Goal: Task Accomplishment & Management: Manage account settings

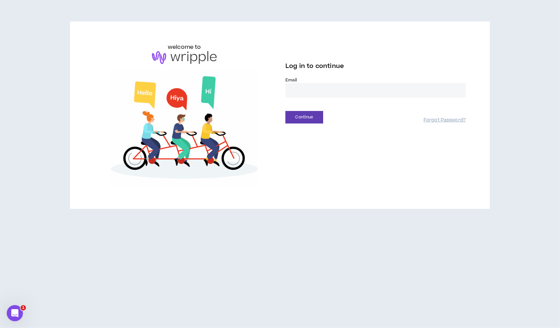
click at [317, 88] on input "email" at bounding box center [375, 90] width 180 height 14
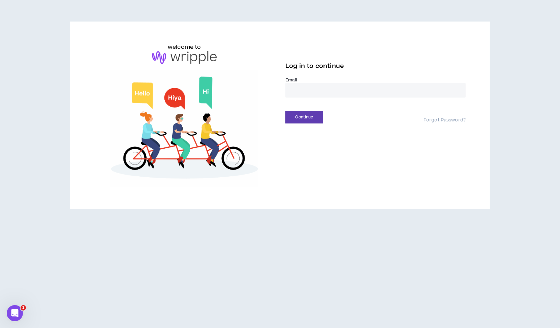
type input "**********"
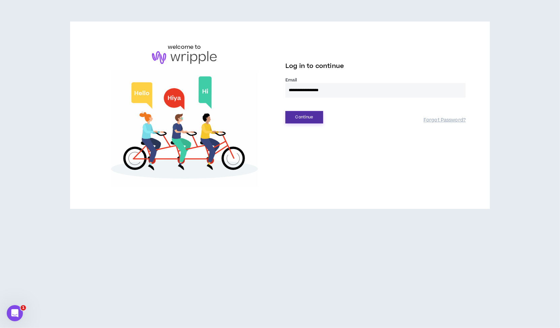
click at [312, 117] on button "Continue" at bounding box center [304, 117] width 38 height 12
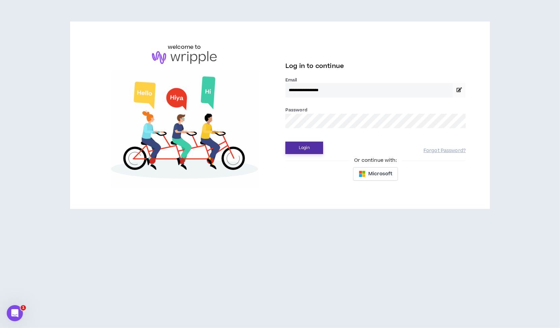
click at [306, 148] on button "Login" at bounding box center [304, 148] width 38 height 12
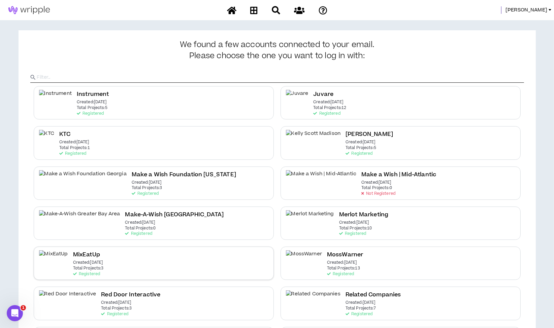
scroll to position [84, 0]
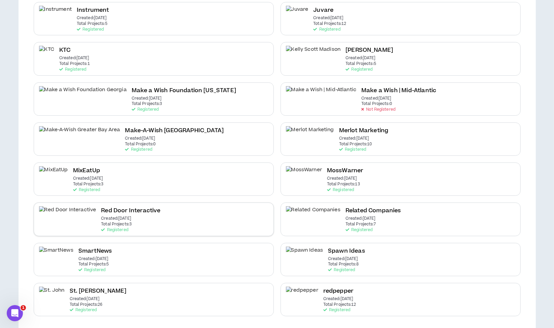
click at [149, 218] on div "Red Door Interactive Created: Jun 16 2025 Total Projects: 3 Registered" at bounding box center [154, 219] width 240 height 33
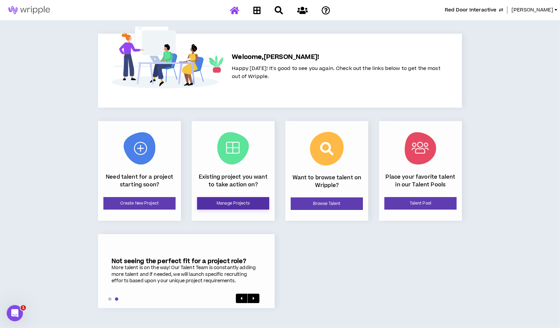
click at [210, 201] on link "Manage Projects" at bounding box center [233, 203] width 72 height 12
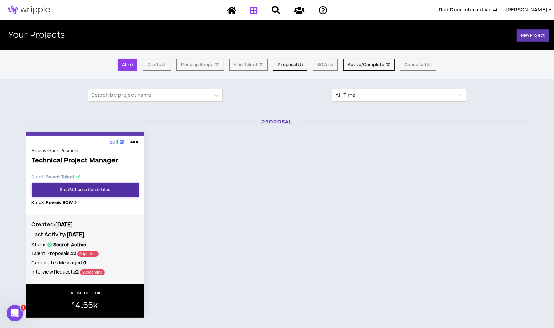
click at [106, 188] on link "Step 2 . Choose Candidates" at bounding box center [85, 190] width 107 height 14
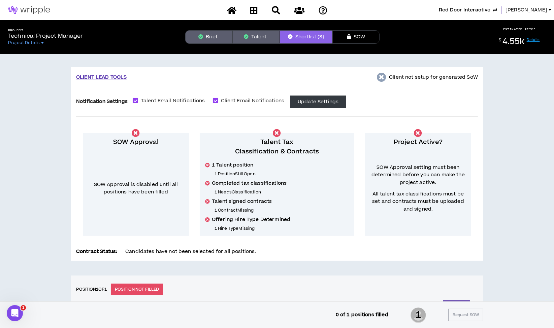
click at [255, 36] on button "Talent" at bounding box center [255, 36] width 47 height 13
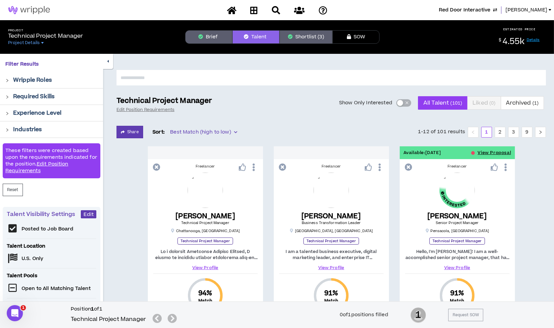
click at [406, 100] on span "button" at bounding box center [407, 102] width 4 height 7
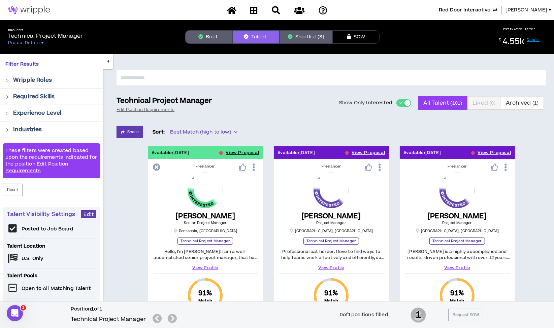
click at [305, 35] on button "Shortlist (3)" at bounding box center [306, 36] width 53 height 13
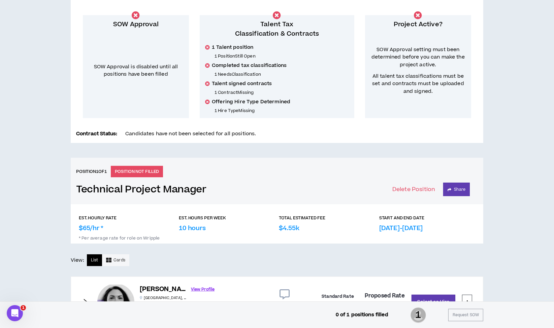
scroll to position [259, 0]
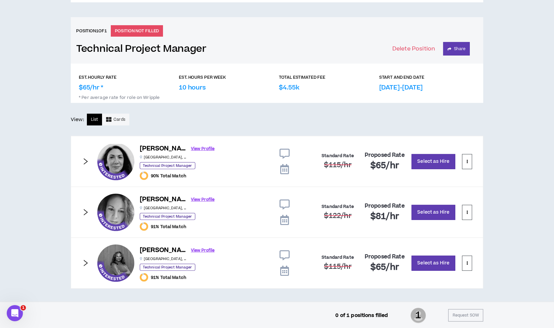
click at [284, 168] on icon at bounding box center [284, 169] width 9 height 10
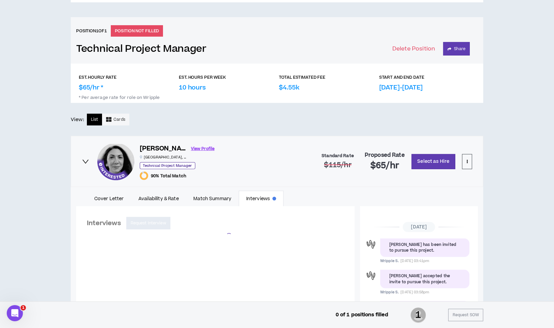
scroll to position [175, 0]
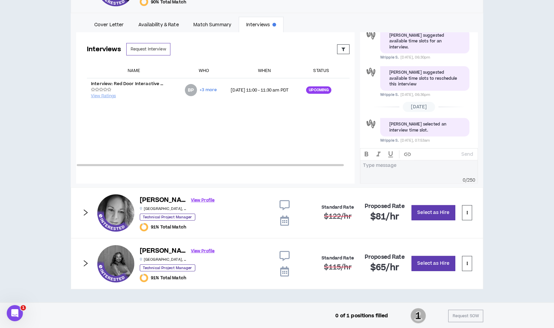
click at [282, 220] on icon at bounding box center [284, 221] width 9 height 10
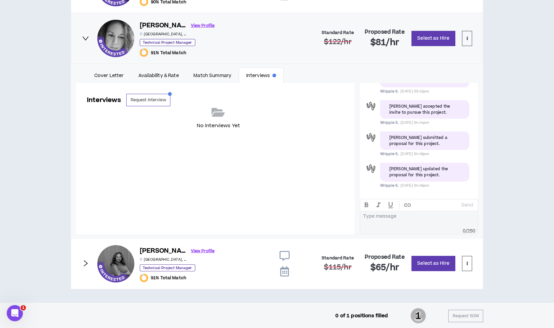
scroll to position [433, 0]
click at [282, 267] on icon at bounding box center [284, 272] width 9 height 10
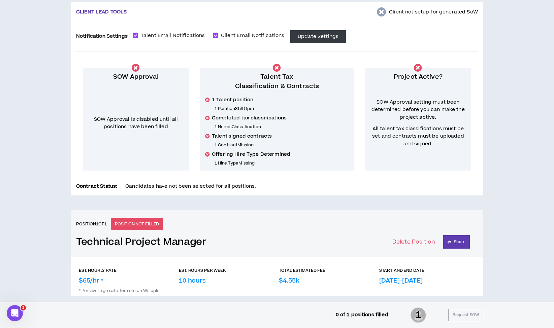
scroll to position [0, 0]
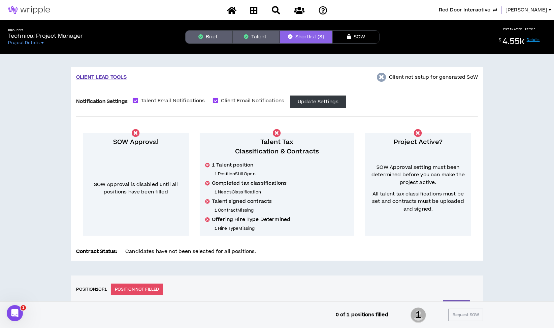
click at [261, 43] on button "Talent" at bounding box center [255, 36] width 47 height 13
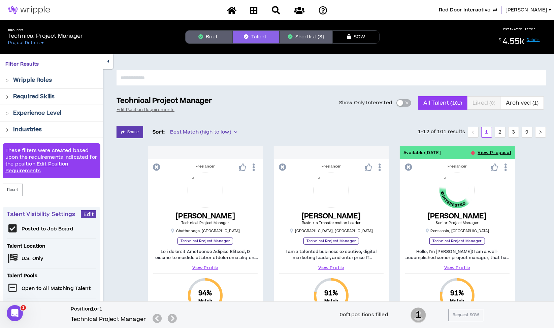
click at [406, 104] on span "button" at bounding box center [407, 102] width 4 height 7
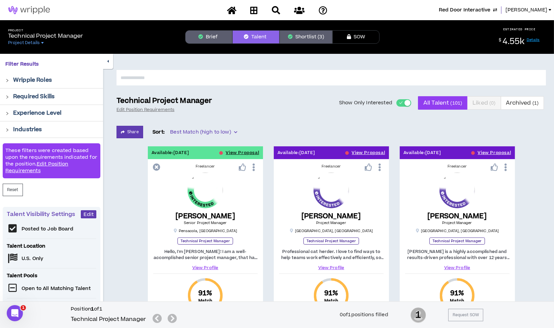
click at [490, 9] on span "Red Door Interactive" at bounding box center [465, 9] width 52 height 7
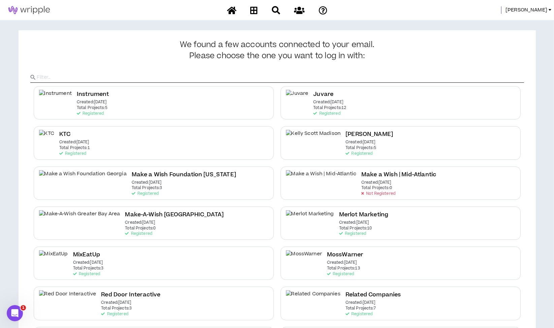
click at [541, 9] on span "Morgan" at bounding box center [526, 9] width 42 height 7
click at [516, 23] on link "System Admin Portal" at bounding box center [519, 23] width 61 height 10
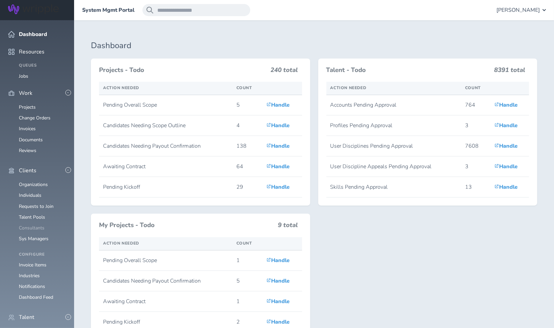
click at [36, 225] on link "Consultants" at bounding box center [32, 228] width 26 height 6
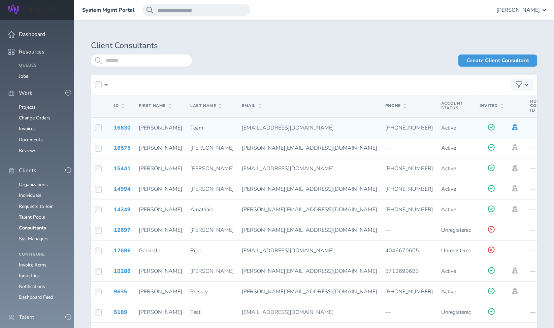
click at [512, 127] on icon at bounding box center [514, 127] width 5 height 6
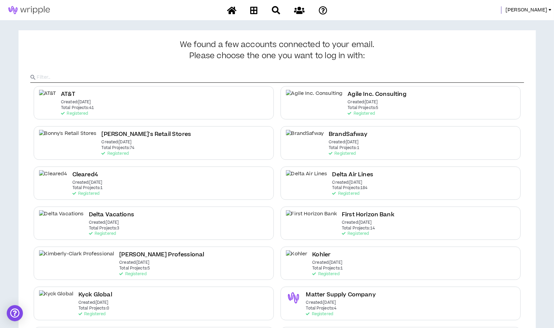
click at [463, 127] on div "BrandSafway Created: [DATE] Total Projects: 1 Registered" at bounding box center [401, 142] width 240 height 33
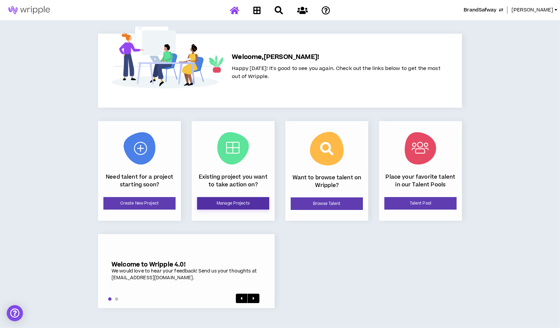
click at [242, 204] on link "Manage Projects" at bounding box center [233, 203] width 72 height 12
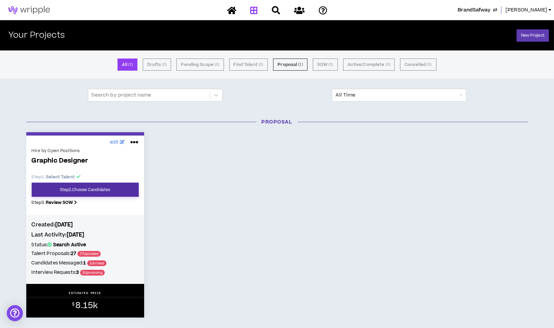
click at [87, 188] on link "Step 2 . Choose Candidates" at bounding box center [85, 190] width 107 height 14
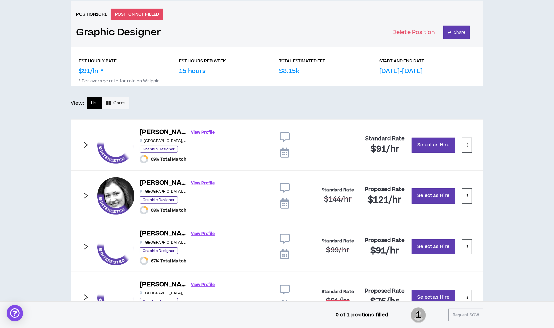
scroll to position [303, 0]
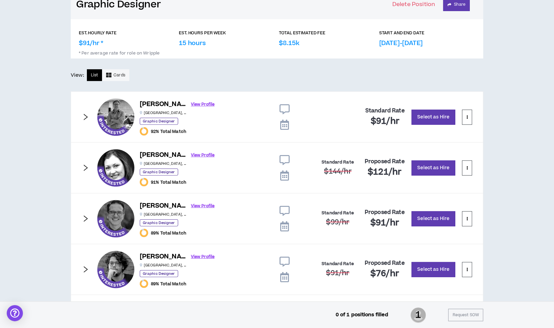
click at [283, 104] on icon at bounding box center [285, 109] width 10 height 10
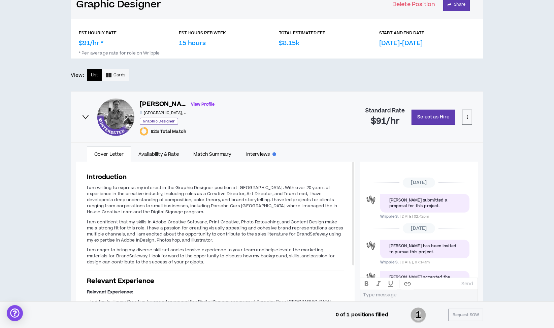
scroll to position [92, 0]
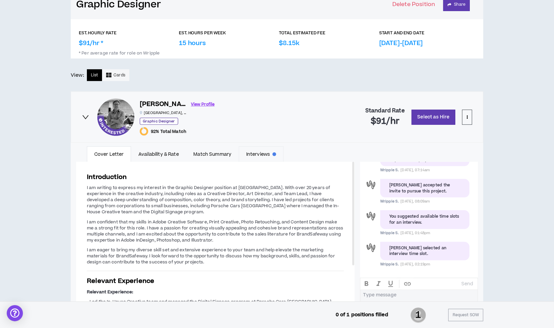
click at [261, 153] on link "Interviews" at bounding box center [261, 153] width 45 height 15
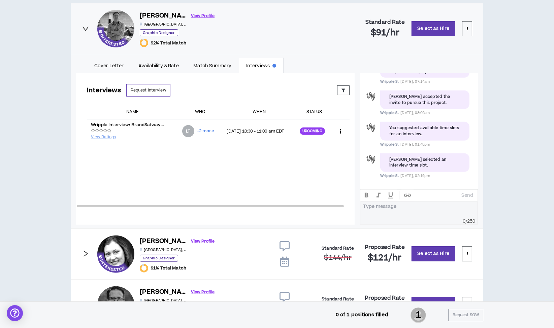
scroll to position [392, 0]
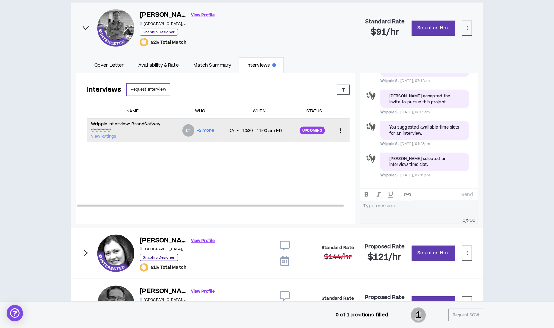
click at [259, 134] on td "[DATE] 10:30 - 11:00 am EDT" at bounding box center [259, 131] width 73 height 24
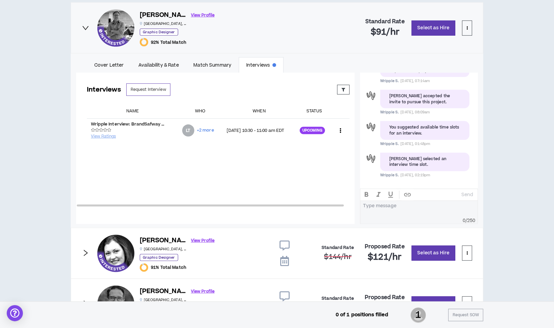
click at [309, 171] on div "Interviews Request Interview Proposed Upcoming Completed Rejected Requested Res…" at bounding box center [218, 143] width 284 height 140
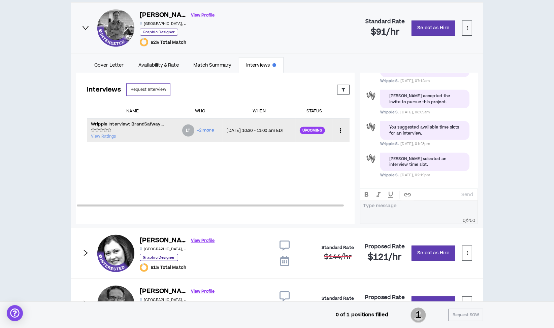
click at [281, 126] on td "[DATE] 10:30 - 11:00 am EDT" at bounding box center [259, 131] width 73 height 24
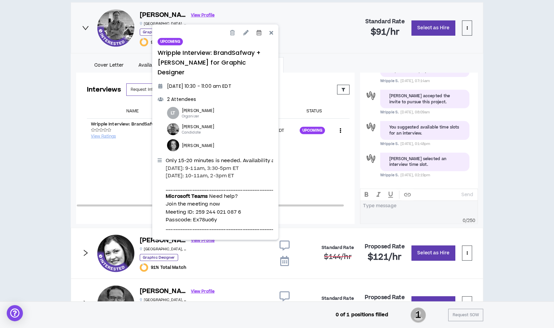
click at [258, 33] on icon at bounding box center [259, 32] width 5 height 5
click at [264, 82] on link "Outlook" at bounding box center [285, 83] width 57 height 11
click at [314, 174] on div "Interviews Request Interview Proposed Upcoming Completed Rejected Requested Res…" at bounding box center [218, 143] width 284 height 140
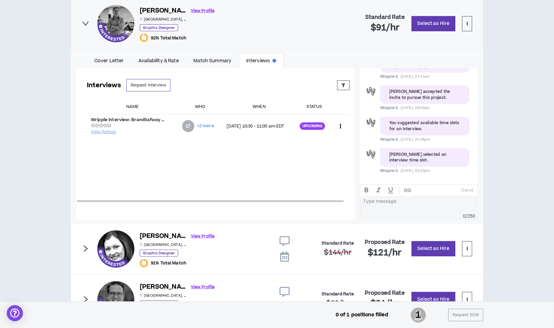
scroll to position [498, 0]
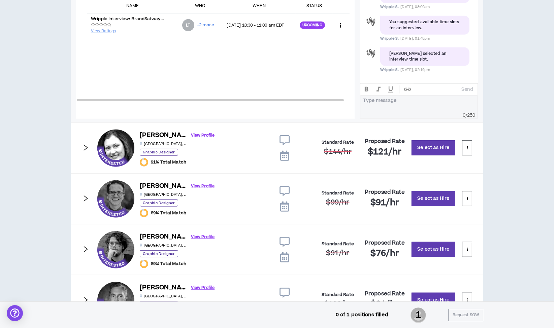
click at [284, 154] on icon at bounding box center [284, 156] width 9 height 10
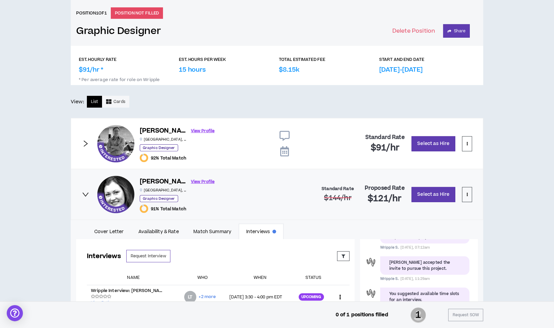
scroll to position [276, 0]
click at [284, 136] on icon at bounding box center [285, 136] width 10 height 10
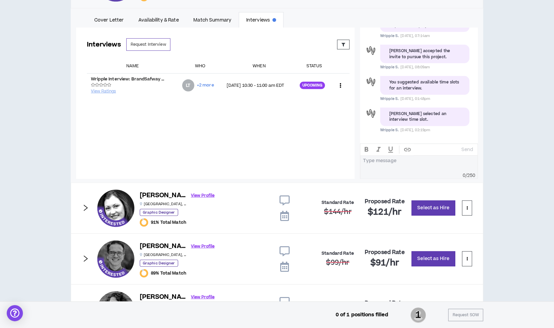
scroll to position [472, 0]
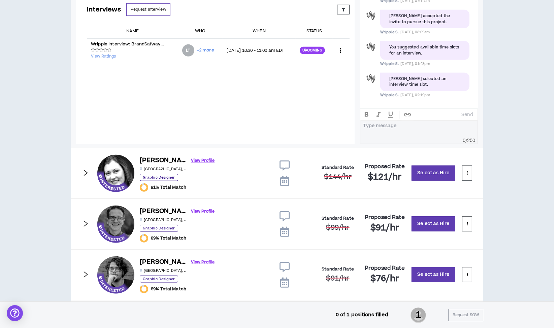
click at [285, 176] on icon at bounding box center [284, 181] width 9 height 10
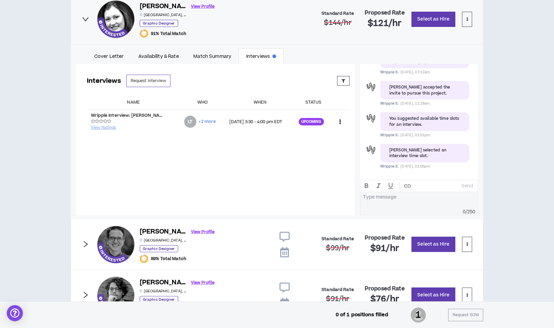
scroll to position [451, 0]
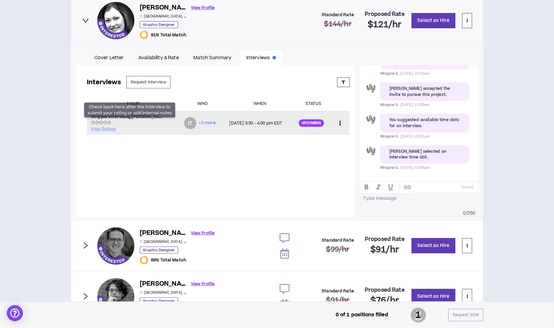
click at [150, 124] on div "View Ratings Check back here after the interview to submit your rating or add i…" at bounding box center [133, 126] width 85 height 13
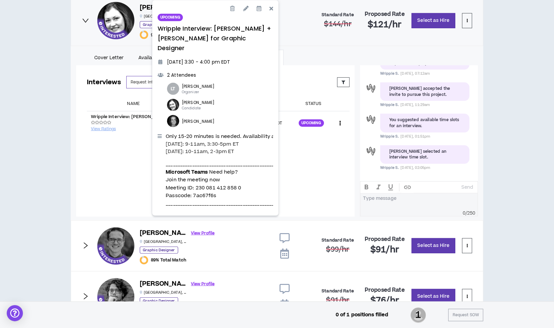
drag, startPoint x: 166, startPoint y: 126, endPoint x: 252, endPoint y: 141, distance: 86.9
click at [252, 141] on div "Only 15-20 minutes is needed. Availability as follows: [DATE]: 9-11am, 3:30-5pm…" at bounding box center [262, 170] width 192 height 75
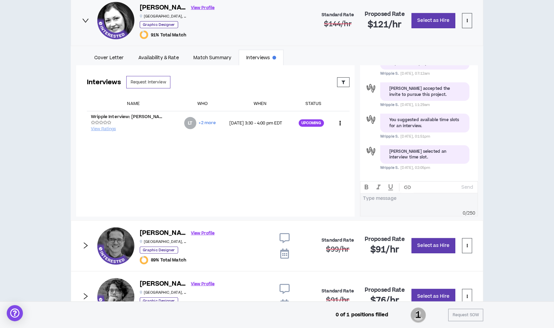
drag, startPoint x: 252, startPoint y: 141, endPoint x: 314, endPoint y: 156, distance: 63.3
click at [314, 156] on div "Interviews Request Interview Proposed Upcoming Completed Rejected Requested Res…" at bounding box center [218, 135] width 284 height 140
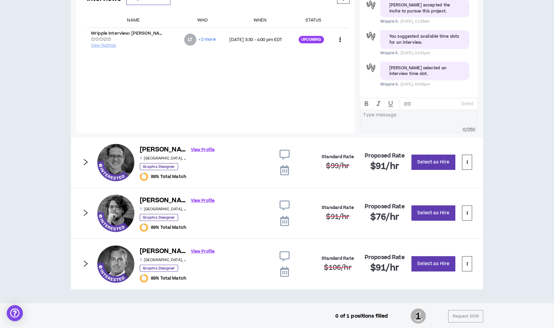
click at [88, 260] on icon "right" at bounding box center [85, 263] width 7 height 7
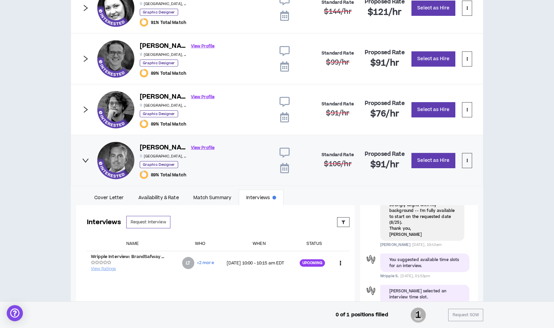
scroll to position [447, 0]
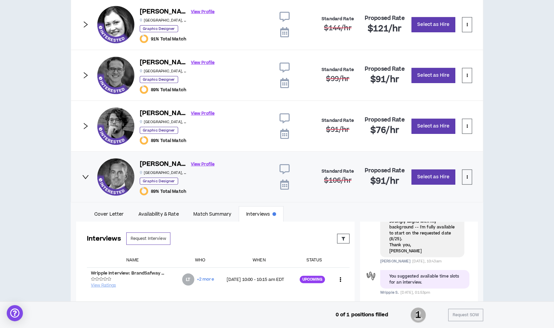
click at [86, 74] on icon "right" at bounding box center [85, 75] width 7 height 7
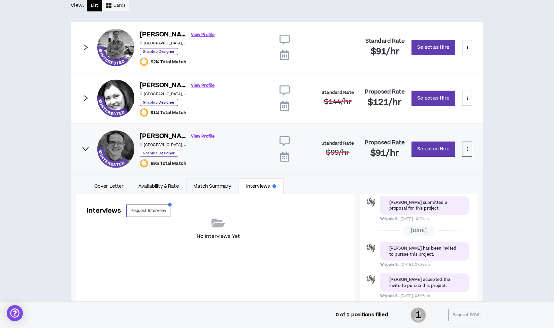
scroll to position [372, 0]
click at [86, 96] on icon "right" at bounding box center [85, 98] width 7 height 7
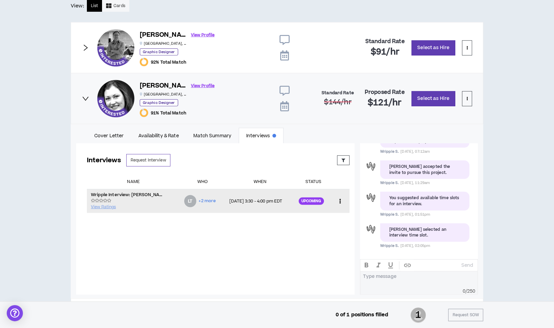
click at [158, 198] on div "View Ratings" at bounding box center [133, 204] width 85 height 13
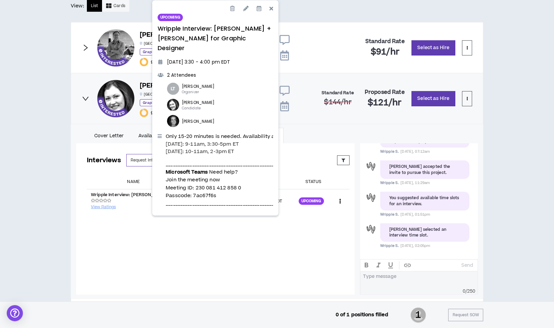
drag, startPoint x: 166, startPoint y: 125, endPoint x: 251, endPoint y: 141, distance: 86.5
click at [251, 141] on div "Only 15-20 minutes is needed. Availability as follows: [DATE]: 9-11am, 3:30-5pm…" at bounding box center [262, 170] width 192 height 75
copy div "Only 15-20 minutes is needed. Availability as follows: [DATE]: 9-11am, 3:30-5pm…"
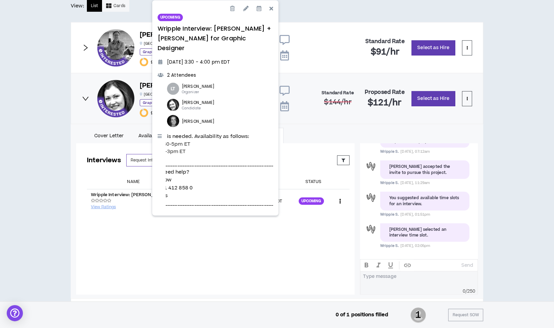
scroll to position [0, 0]
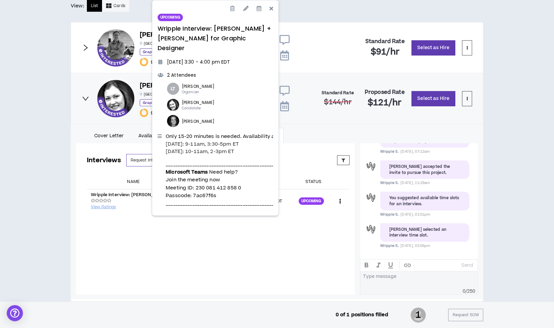
click at [209, 224] on div "Interviews Request Interview Proposed Upcoming Completed Rejected Requested Res…" at bounding box center [218, 213] width 284 height 140
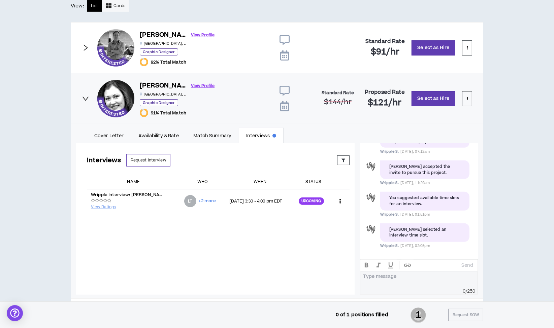
click at [88, 96] on icon "right" at bounding box center [85, 98] width 7 height 7
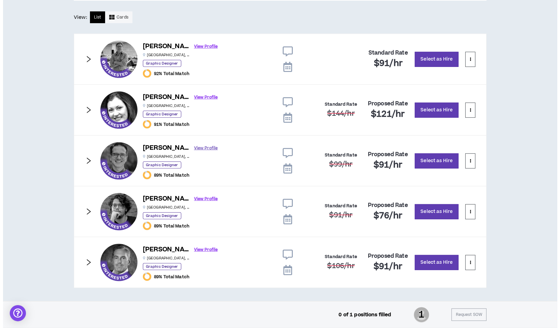
scroll to position [360, 0]
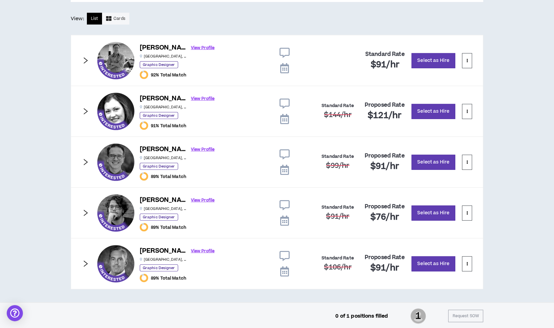
click at [288, 151] on icon at bounding box center [285, 155] width 10 height 10
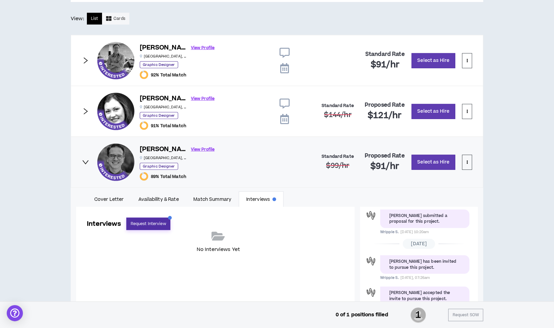
click at [154, 221] on button "Request Interview" at bounding box center [148, 224] width 44 height 12
select select "*******"
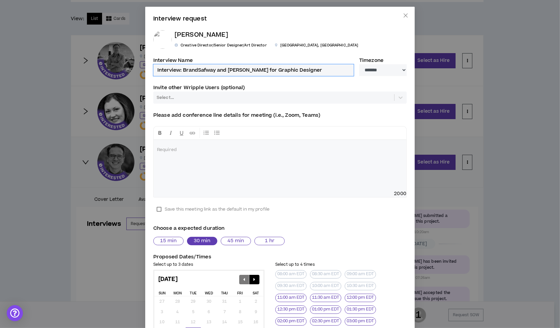
click at [156, 69] on input "Interview: BrandSafway and [PERSON_NAME] for Graphic Designer" at bounding box center [253, 70] width 200 height 12
type input "Wripple Interview: BrandSafway and [PERSON_NAME] for Graphic Designer"
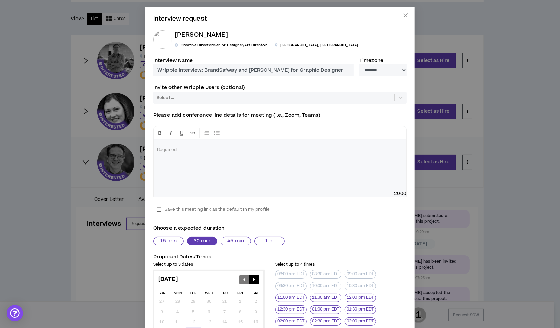
click at [193, 96] on div at bounding box center [273, 97] width 235 height 7
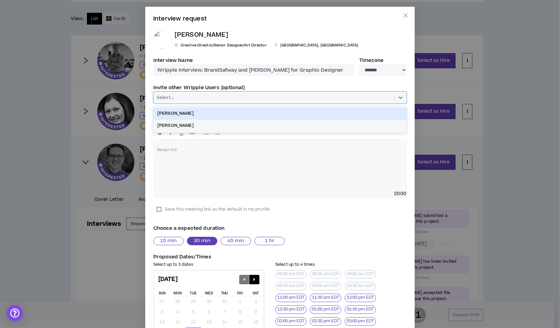
click at [188, 114] on div "[PERSON_NAME]" at bounding box center [279, 114] width 253 height 12
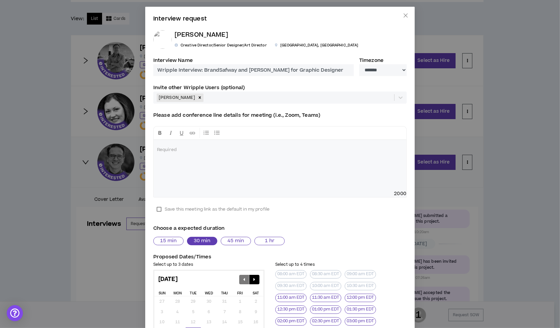
click at [154, 210] on label "Save this meeting link as the default in my profile" at bounding box center [213, 209] width 120 height 10
click at [174, 153] on div at bounding box center [280, 165] width 253 height 51
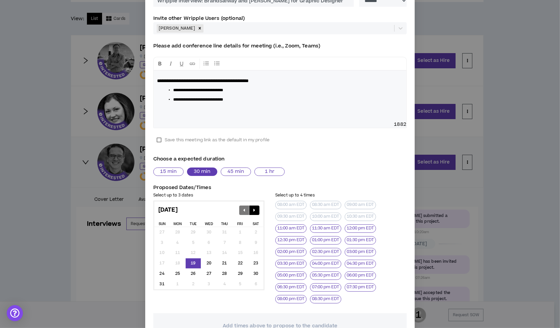
scroll to position [125, 0]
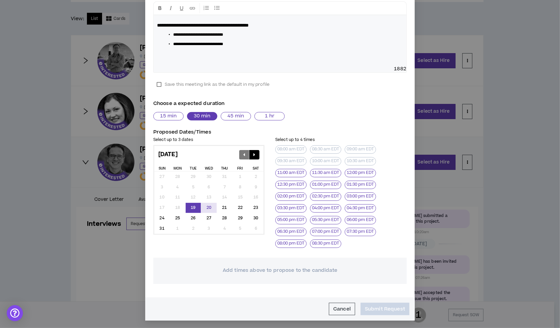
click at [207, 207] on div "20" at bounding box center [208, 208] width 15 height 10
click at [291, 162] on button "09:30 am EDT" at bounding box center [290, 161] width 31 height 8
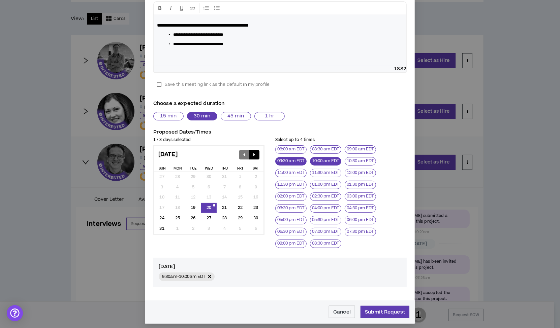
click at [321, 160] on button "10:00 am EDT" at bounding box center [325, 161] width 31 height 8
click at [354, 160] on button "10:30 am EDT" at bounding box center [360, 161] width 31 height 8
click at [294, 206] on button "03:30 pm EDT" at bounding box center [290, 208] width 31 height 8
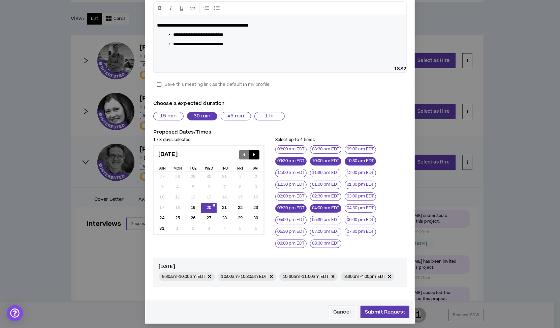
click at [323, 206] on button "04:00 pm EDT" at bounding box center [325, 208] width 31 height 8
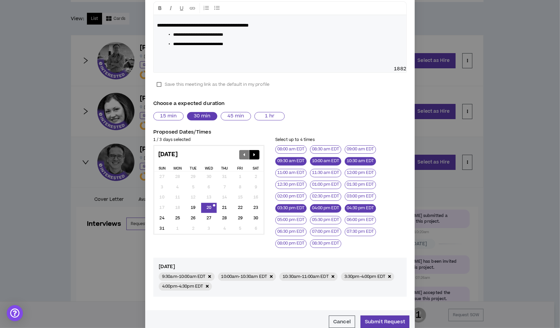
click at [353, 208] on button "04:30 pm EDT" at bounding box center [360, 208] width 31 height 8
click at [220, 207] on div "21" at bounding box center [224, 208] width 15 height 10
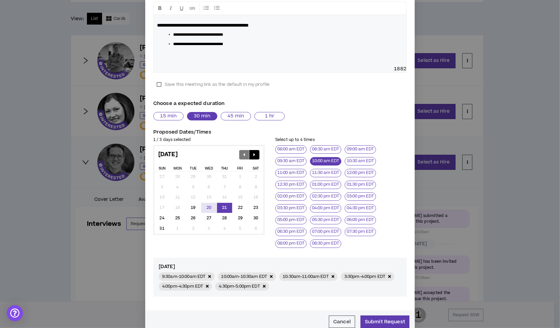
click at [323, 164] on button "10:00 am EDT" at bounding box center [325, 161] width 31 height 8
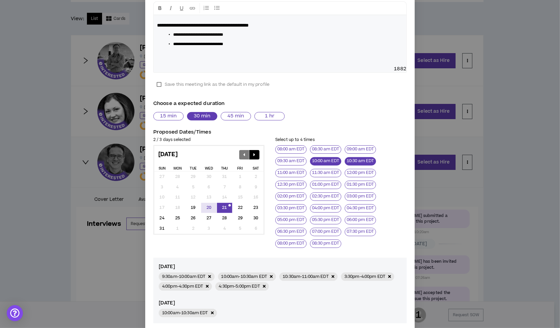
click at [359, 162] on button "10:30 am EDT" at bounding box center [360, 161] width 31 height 8
click at [288, 195] on button "02:00 pm EDT" at bounding box center [290, 197] width 31 height 8
click at [320, 199] on button "02:30 pm EDT" at bounding box center [325, 197] width 31 height 8
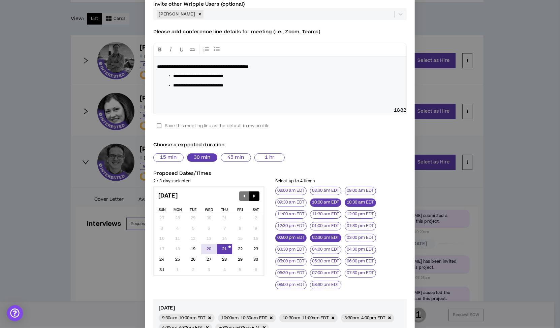
scroll to position [83, 0]
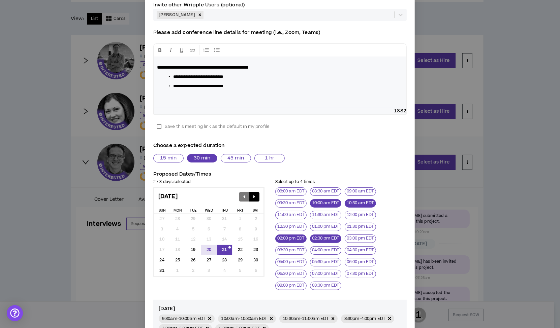
click at [249, 89] on div "**********" at bounding box center [280, 82] width 253 height 51
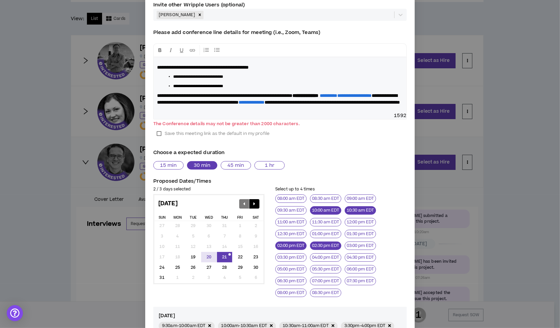
click at [318, 95] on strong "**********" at bounding box center [305, 95] width 26 height 5
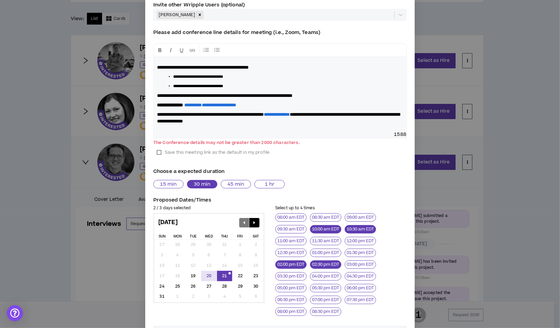
click at [227, 113] on span "**********" at bounding box center [210, 114] width 107 height 5
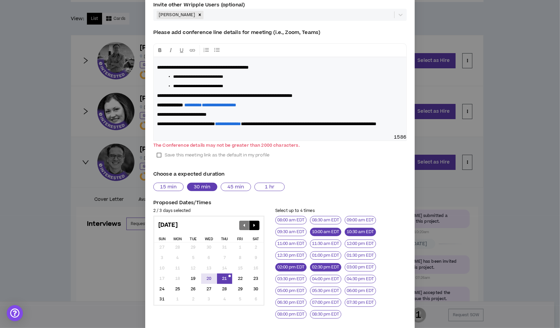
click at [204, 122] on span "**********" at bounding box center [186, 124] width 58 height 5
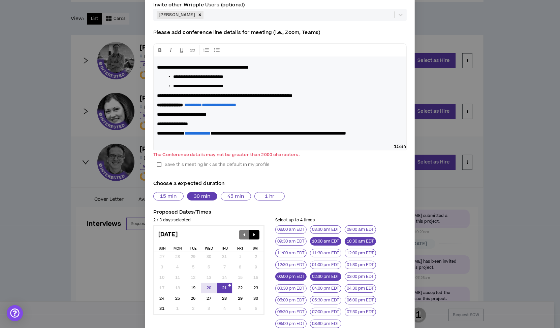
click at [185, 136] on span "**********" at bounding box center [198, 133] width 26 height 5
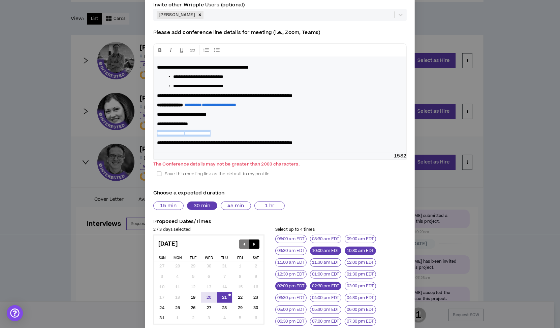
drag, startPoint x: 242, startPoint y: 134, endPoint x: 140, endPoint y: 132, distance: 101.7
click at [140, 132] on div "**********" at bounding box center [280, 164] width 560 height 328
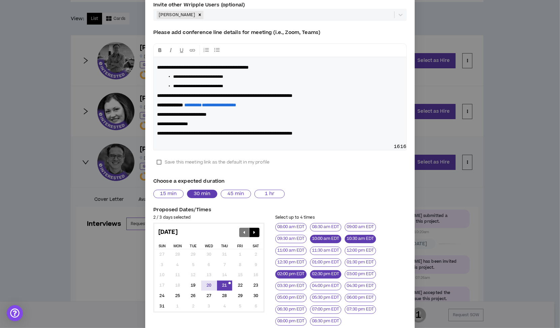
click at [285, 102] on p "**********" at bounding box center [280, 105] width 246 height 7
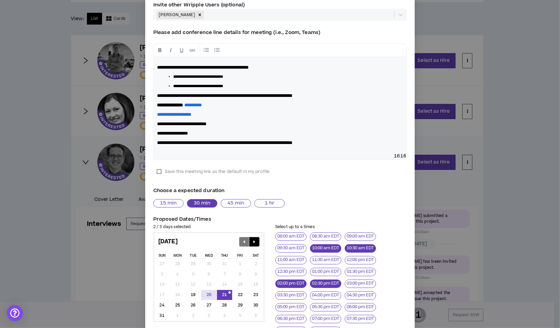
click at [220, 75] on span "**********" at bounding box center [198, 77] width 50 height 4
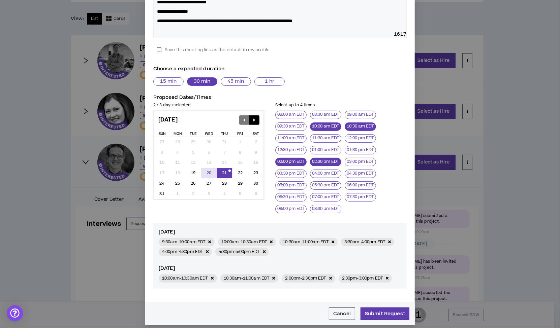
scroll to position [219, 0]
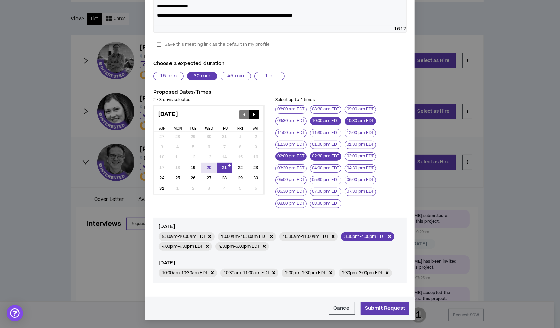
click at [388, 237] on icon "button" at bounding box center [389, 237] width 3 height 4
click at [275, 271] on icon "button" at bounding box center [273, 273] width 3 height 4
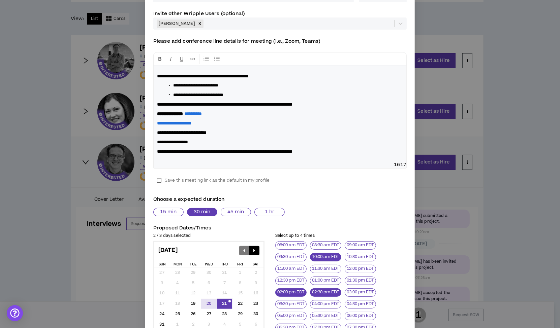
scroll to position [45, 0]
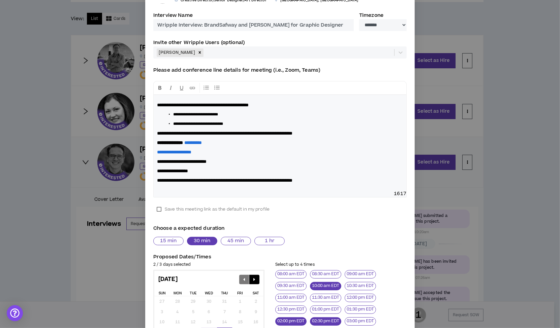
click at [204, 123] on span "**********" at bounding box center [198, 124] width 50 height 4
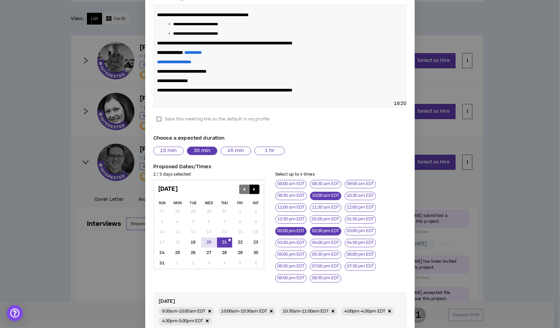
scroll to position [135, 0]
click at [288, 194] on button "09:30 am EDT" at bounding box center [290, 196] width 31 height 8
click at [360, 182] on button "09:00 am EDT" at bounding box center [360, 184] width 31 height 8
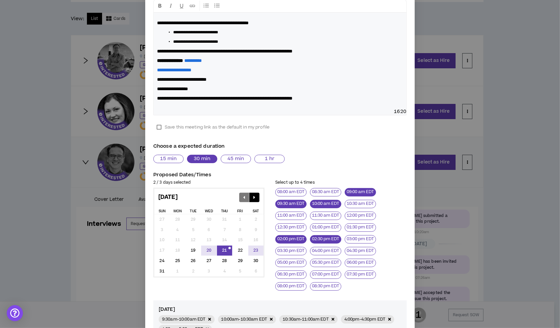
scroll to position [219, 0]
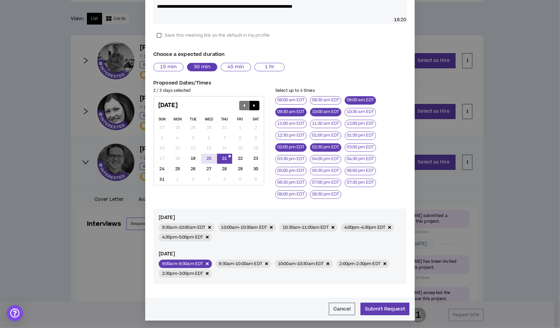
click at [208, 263] on icon "button" at bounding box center [207, 264] width 3 height 4
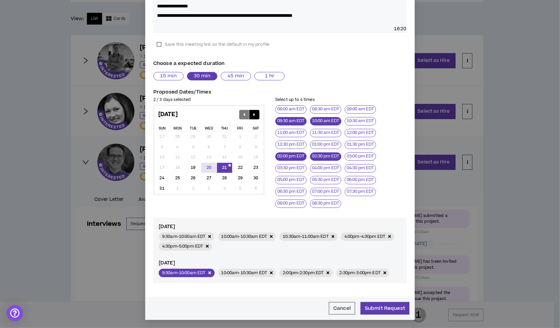
click at [209, 271] on icon "button" at bounding box center [209, 273] width 3 height 4
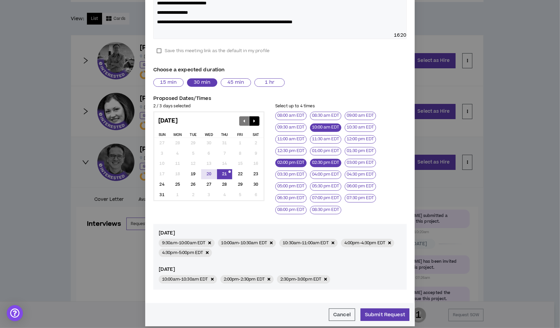
scroll to position [203, 0]
click at [201, 176] on div "20" at bounding box center [208, 175] width 15 height 10
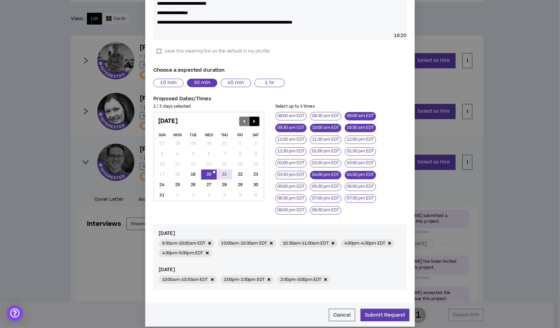
click at [359, 112] on button "09:00 am EDT" at bounding box center [360, 116] width 31 height 8
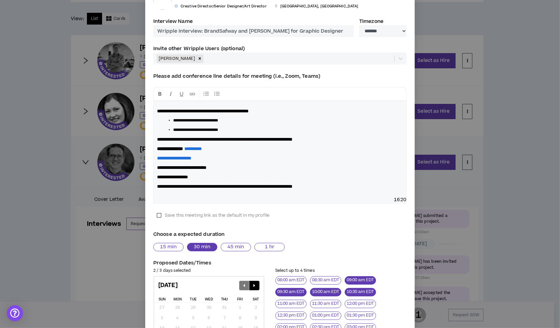
scroll to position [36, 0]
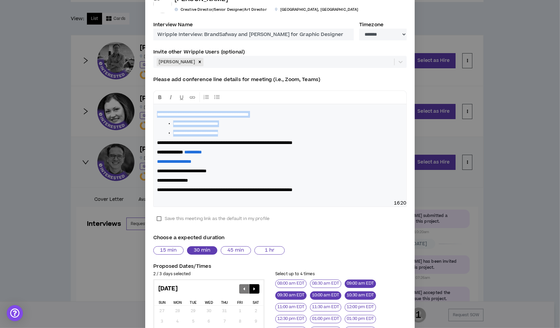
drag, startPoint x: 233, startPoint y: 133, endPoint x: 134, endPoint y: 109, distance: 102.0
click at [134, 109] on div "**********" at bounding box center [280, 164] width 560 height 328
copy div "**********"
click at [279, 124] on li "**********" at bounding box center [282, 124] width 219 height 7
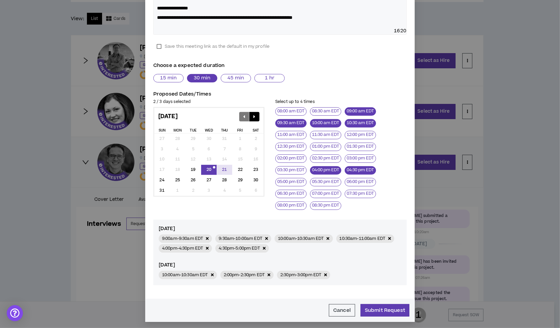
scroll to position [209, 0]
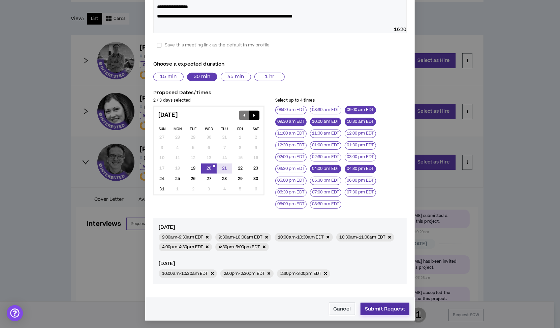
click at [385, 309] on button "Submit Request" at bounding box center [384, 309] width 49 height 12
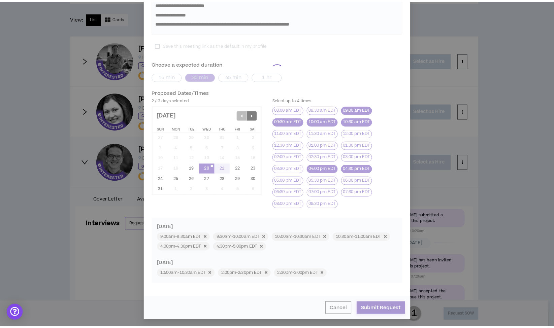
scroll to position [203, 0]
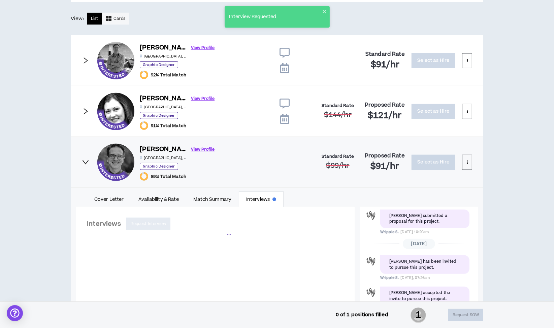
click at [84, 159] on icon "right" at bounding box center [85, 162] width 7 height 7
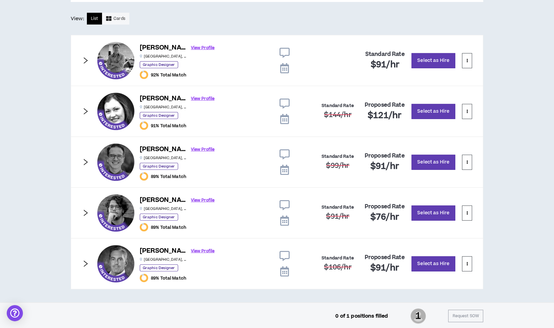
click at [88, 210] on icon "right" at bounding box center [85, 212] width 7 height 7
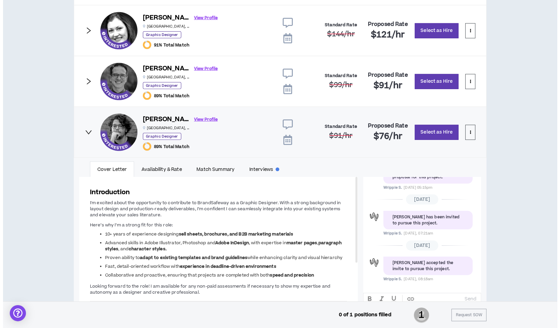
scroll to position [447, 0]
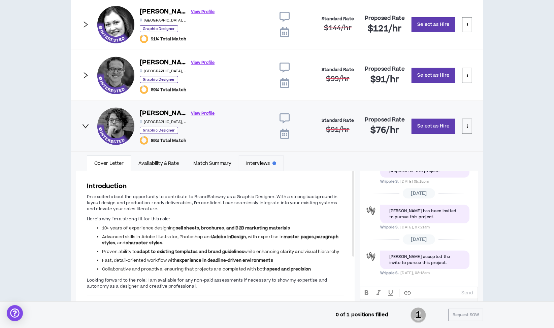
click at [265, 160] on link "Interviews" at bounding box center [261, 163] width 45 height 15
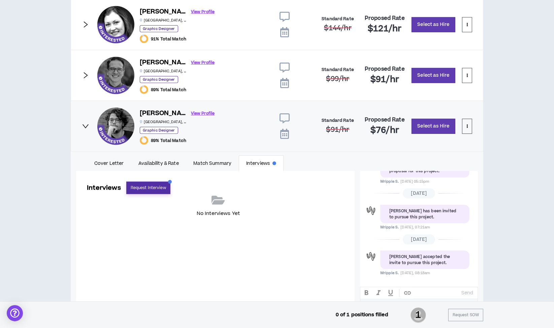
click at [149, 187] on button "Request Interview" at bounding box center [148, 188] width 44 height 12
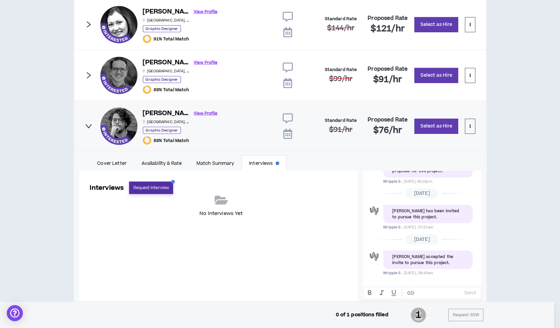
select select "*******"
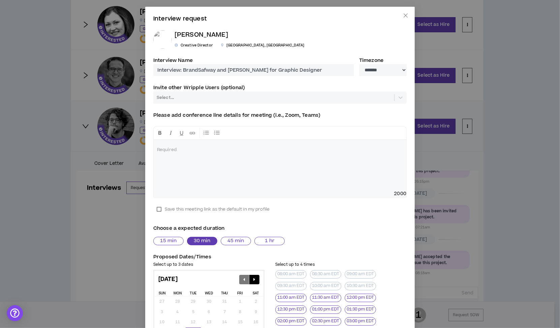
click at [156, 210] on label "Save this meeting link as the default in my profile" at bounding box center [213, 209] width 120 height 10
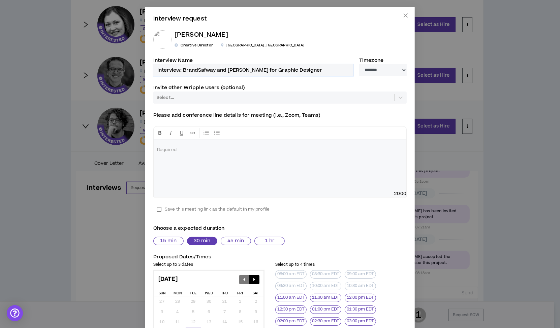
click at [155, 70] on input "Interview: BrandSafway and [PERSON_NAME] for Graphic Designer" at bounding box center [253, 70] width 200 height 12
type input "Wripple Interview: BrandSafway and [PERSON_NAME] for Graphic Designer"
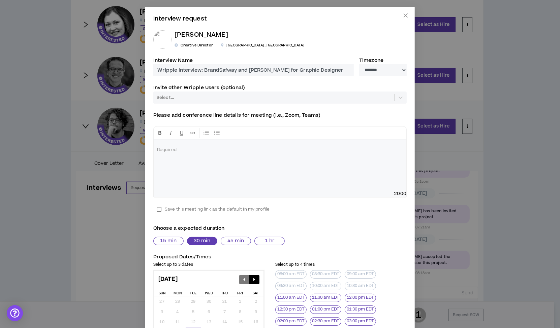
click at [201, 96] on div at bounding box center [273, 97] width 235 height 7
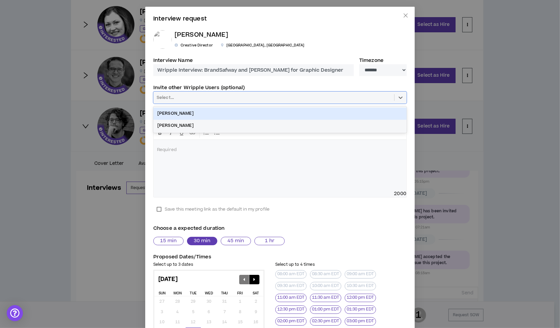
click at [188, 114] on div "[PERSON_NAME]" at bounding box center [279, 114] width 253 height 12
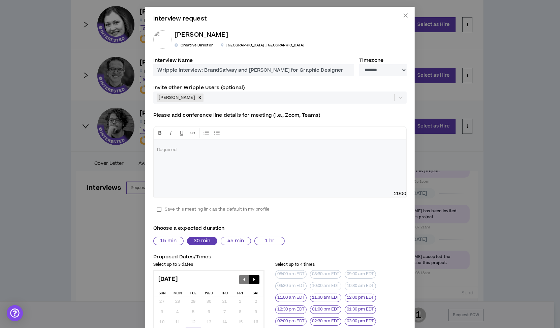
click at [172, 153] on div at bounding box center [280, 165] width 253 height 51
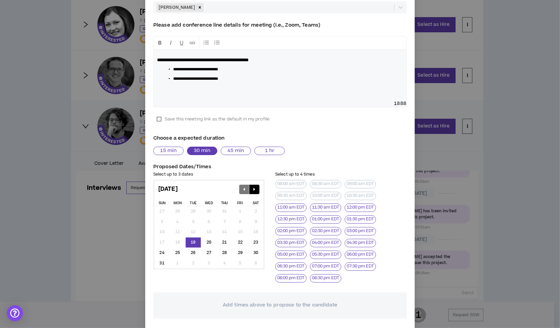
scroll to position [91, 0]
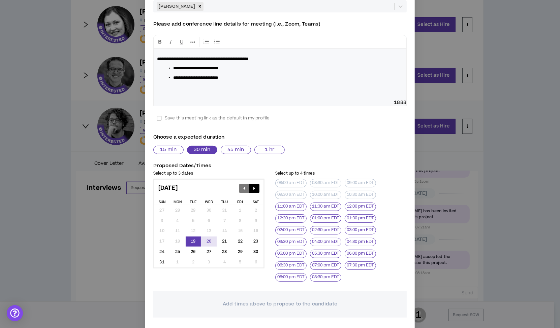
click at [205, 239] on div "20" at bounding box center [208, 242] width 15 height 10
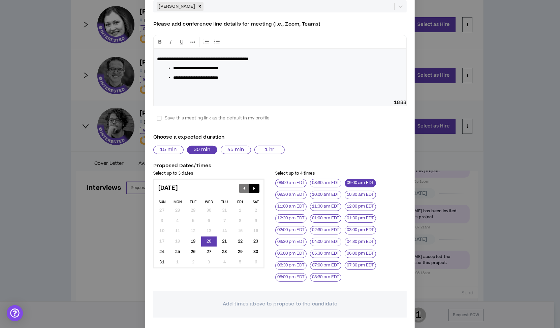
click at [358, 184] on button "09:00 am EDT" at bounding box center [360, 183] width 31 height 8
click at [289, 194] on button "09:30 am EDT" at bounding box center [290, 195] width 31 height 8
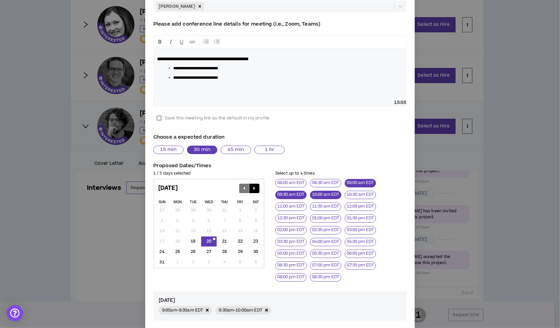
click at [326, 193] on button "10:00 am EDT" at bounding box center [325, 195] width 31 height 8
click at [354, 192] on button "10:30 am EDT" at bounding box center [360, 195] width 31 height 8
click at [326, 240] on button "04:00 pm EDT" at bounding box center [325, 242] width 31 height 8
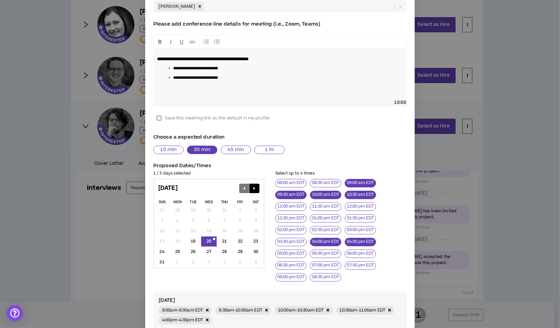
click at [361, 241] on button "04:30 pm EDT" at bounding box center [360, 242] width 31 height 8
click at [221, 242] on div "21" at bounding box center [224, 242] width 15 height 10
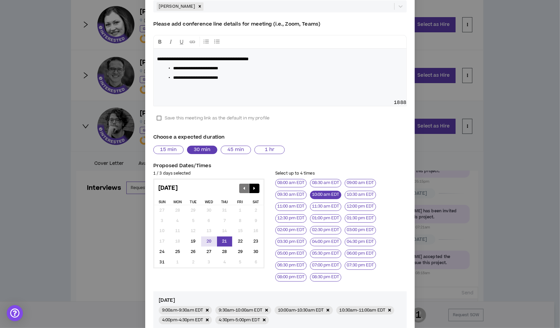
click at [328, 191] on button "10:00 am EDT" at bounding box center [325, 195] width 31 height 8
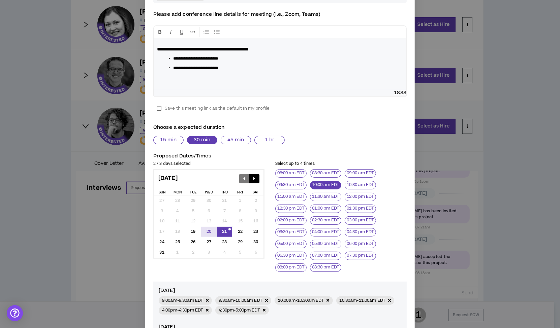
scroll to position [101, 0]
click at [295, 217] on button "02:00 pm EDT" at bounding box center [290, 221] width 31 height 8
click at [323, 219] on button "02:30 pm EDT" at bounding box center [325, 221] width 31 height 8
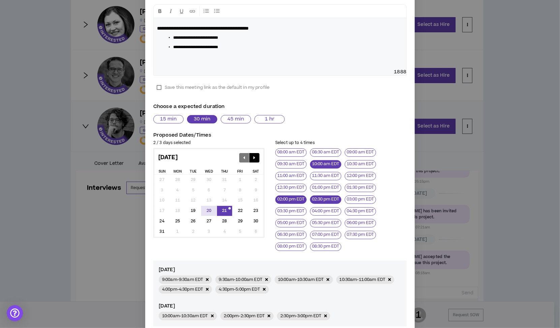
scroll to position [88, 0]
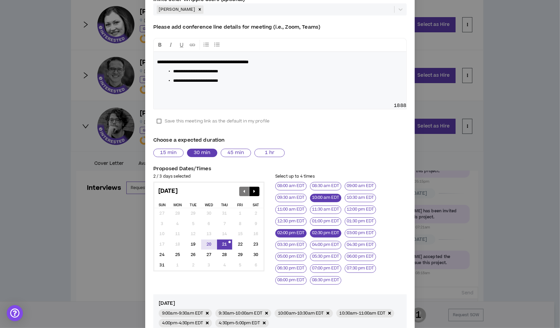
click at [192, 97] on div "**********" at bounding box center [280, 77] width 253 height 51
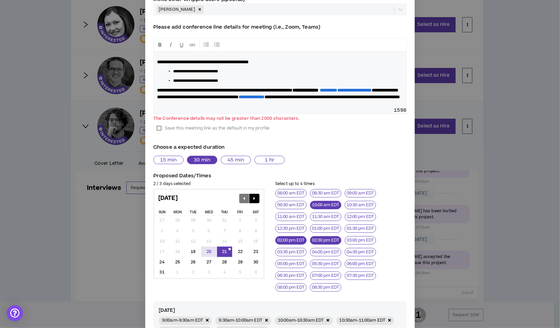
click at [318, 89] on strong "**********" at bounding box center [305, 90] width 26 height 5
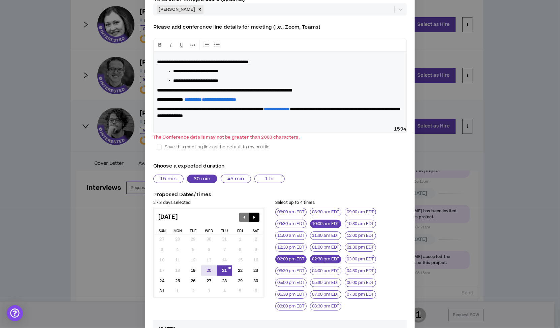
click at [227, 107] on span "**********" at bounding box center [210, 109] width 107 height 5
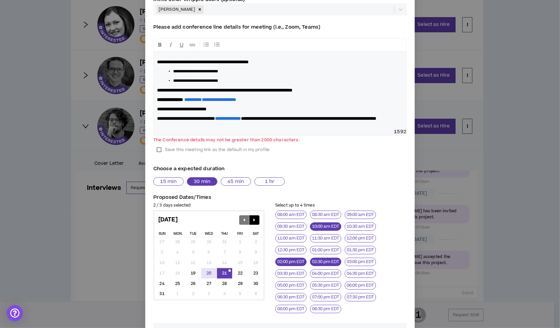
click at [205, 117] on span "**********" at bounding box center [186, 118] width 58 height 5
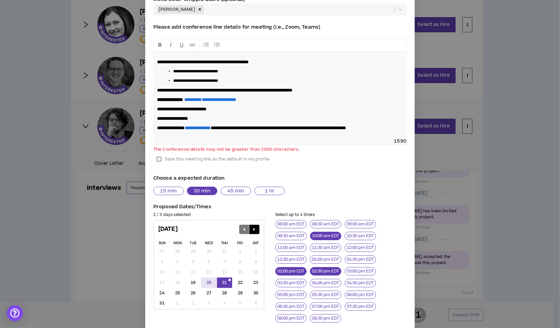
click at [210, 130] on span "**********" at bounding box center [277, 128] width 135 height 5
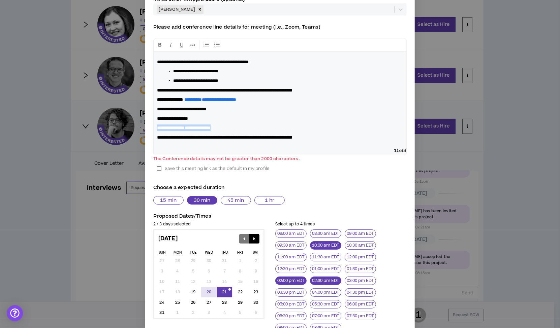
drag, startPoint x: 249, startPoint y: 127, endPoint x: 124, endPoint y: 127, distance: 125.3
click at [124, 127] on div "**********" at bounding box center [280, 164] width 560 height 328
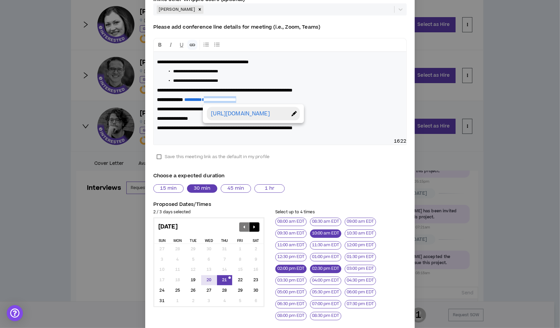
drag, startPoint x: 297, startPoint y: 95, endPoint x: 227, endPoint y: 96, distance: 70.1
click at [227, 96] on div "**********" at bounding box center [280, 95] width 253 height 86
click at [296, 97] on p "**********" at bounding box center [280, 99] width 246 height 7
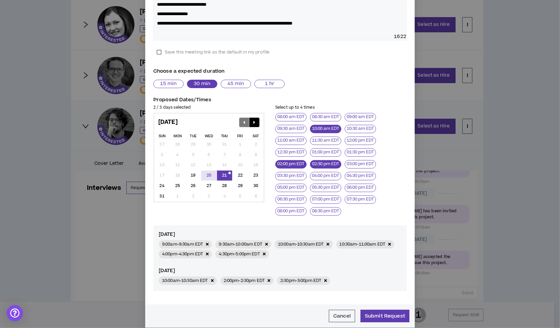
scroll to position [209, 0]
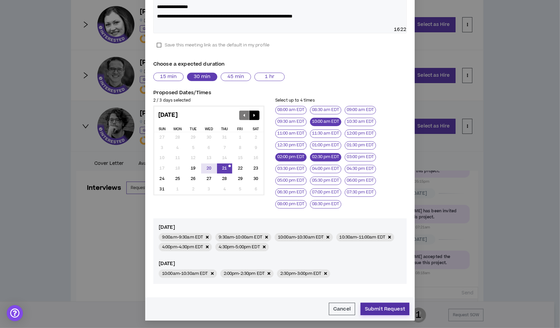
click at [380, 311] on button "Submit Request" at bounding box center [384, 309] width 49 height 12
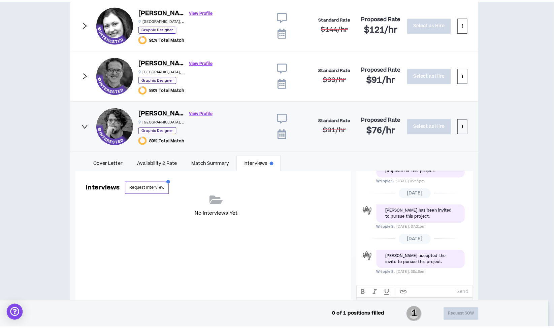
scroll to position [203, 0]
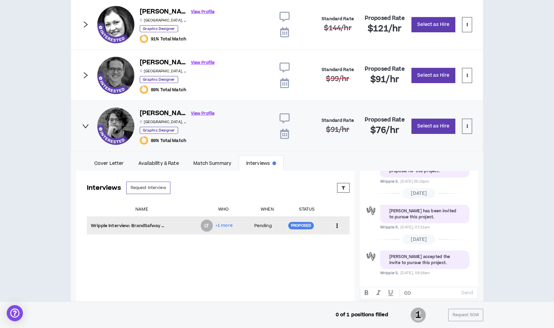
click at [170, 228] on td "Wripple Interview: BrandSafway and [PERSON_NAME] for Graphic Designer" at bounding box center [142, 226] width 110 height 18
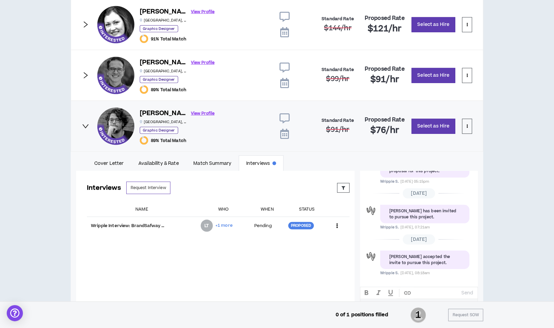
click at [147, 244] on div "Interviews Request Interview Proposed Upcoming Completed Rejected Requested Res…" at bounding box center [218, 241] width 284 height 140
click at [85, 123] on icon "right" at bounding box center [85, 126] width 7 height 7
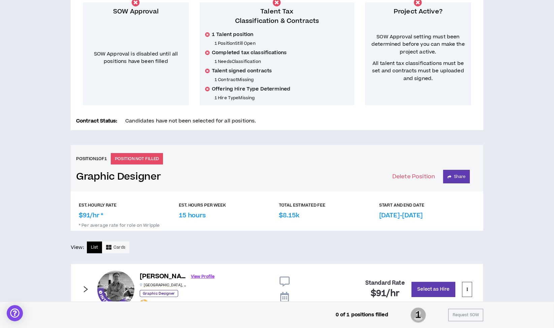
scroll to position [0, 0]
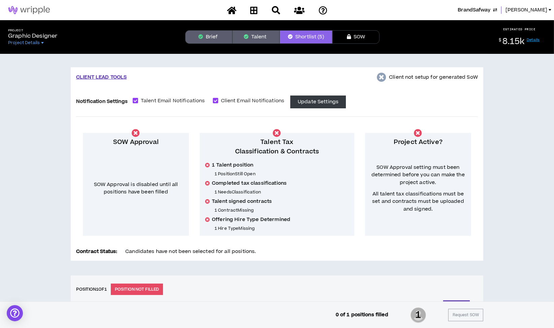
click at [200, 37] on icon "button" at bounding box center [201, 36] width 5 height 5
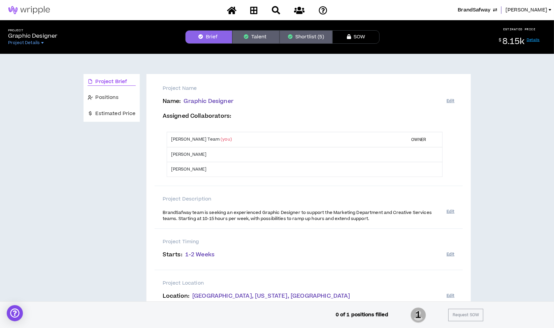
click at [305, 34] on button "Shortlist (5)" at bounding box center [306, 36] width 53 height 13
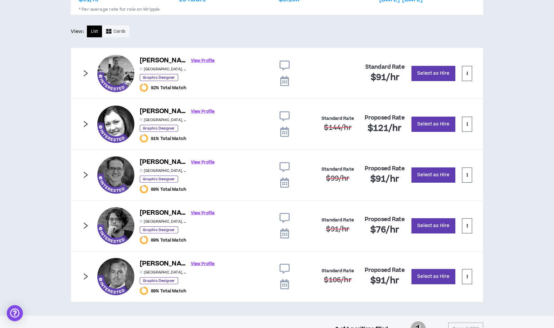
scroll to position [360, 0]
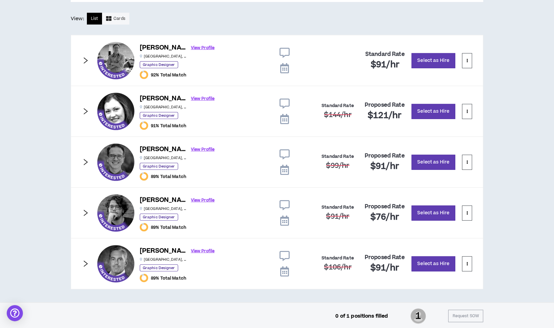
click at [284, 155] on icon at bounding box center [285, 155] width 10 height 10
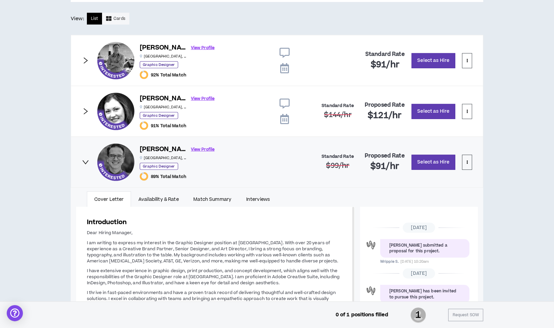
scroll to position [75, 0]
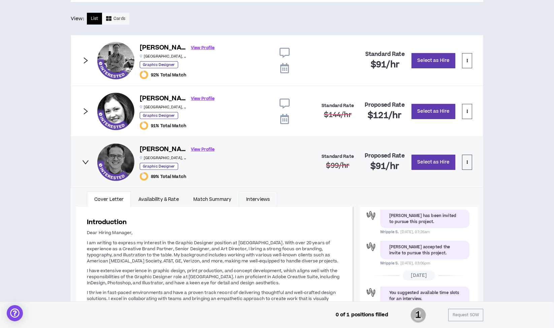
click at [254, 198] on link "Interviews" at bounding box center [258, 199] width 38 height 15
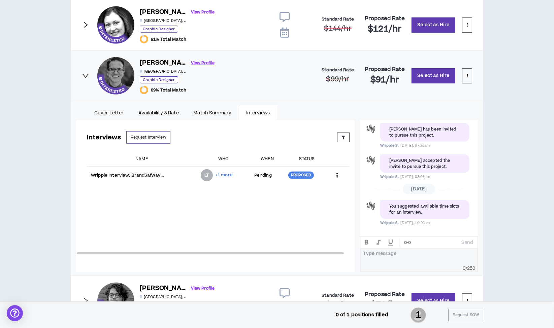
scroll to position [534, 0]
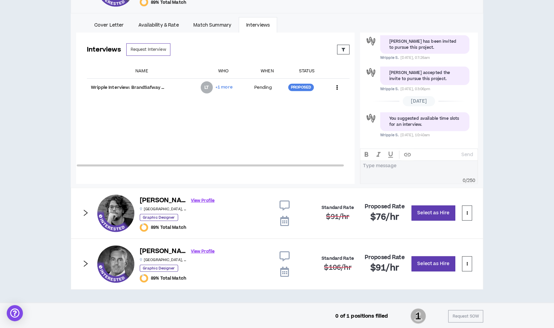
click at [283, 202] on icon at bounding box center [285, 206] width 10 height 10
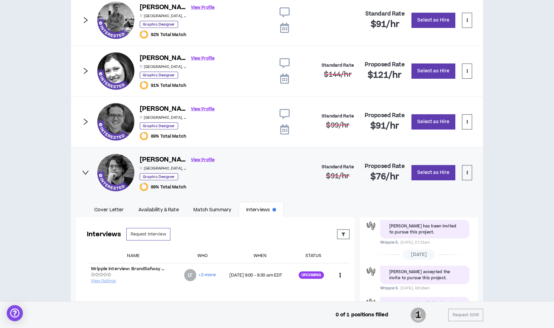
scroll to position [388, 0]
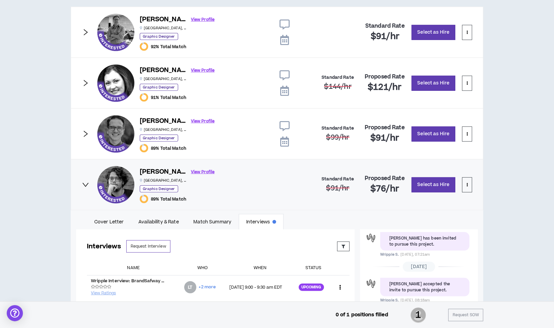
click at [283, 121] on icon at bounding box center [285, 126] width 10 height 10
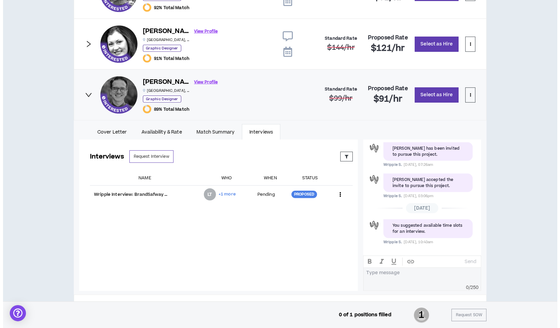
scroll to position [427, 0]
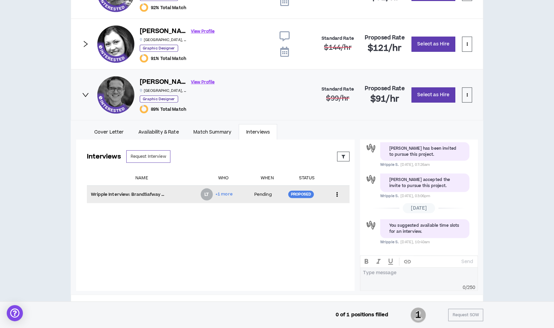
click at [334, 196] on icon at bounding box center [336, 195] width 7 height 10
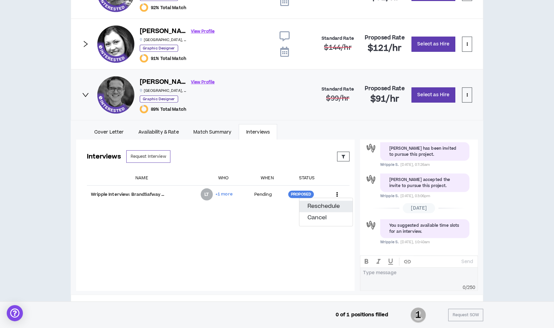
click at [321, 207] on button "Reschedule" at bounding box center [325, 206] width 53 height 11
select select "*******"
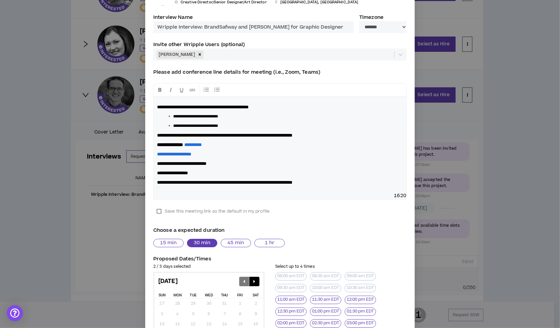
scroll to position [41, 0]
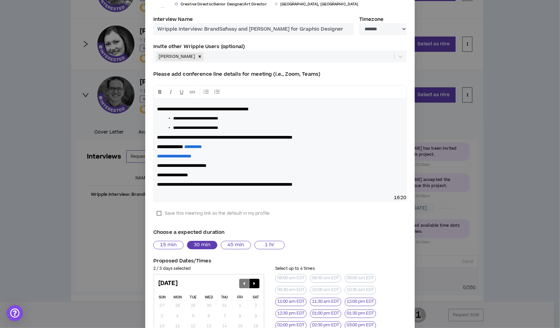
click at [196, 117] on span "**********" at bounding box center [195, 119] width 45 height 4
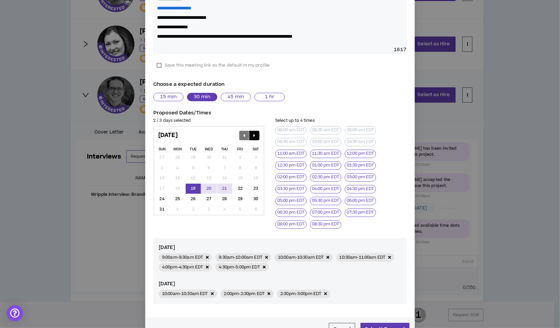
scroll to position [209, 0]
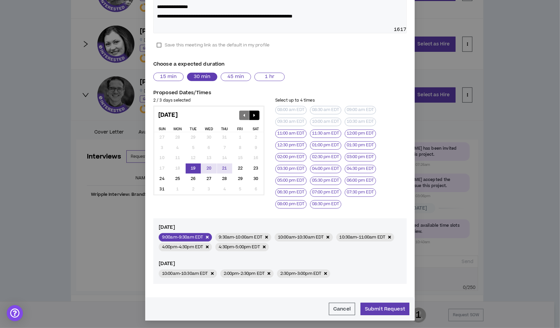
click at [208, 236] on icon "button" at bounding box center [207, 237] width 3 height 4
click at [376, 309] on button "Submit Request" at bounding box center [384, 309] width 49 height 12
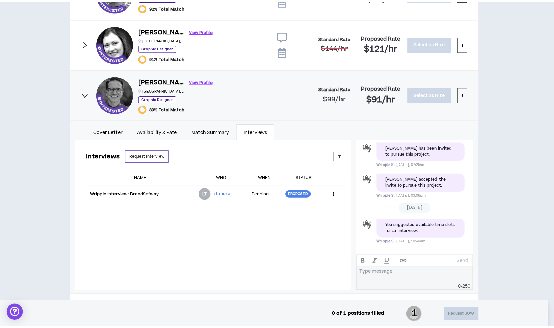
scroll to position [203, 0]
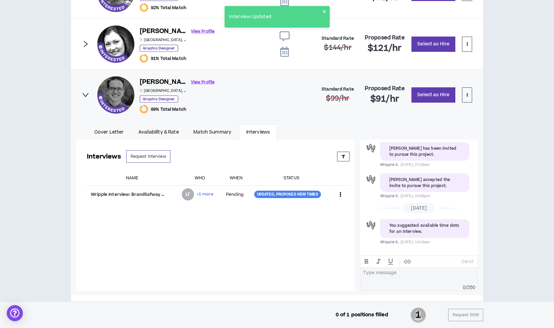
click at [86, 92] on icon "right" at bounding box center [85, 94] width 7 height 7
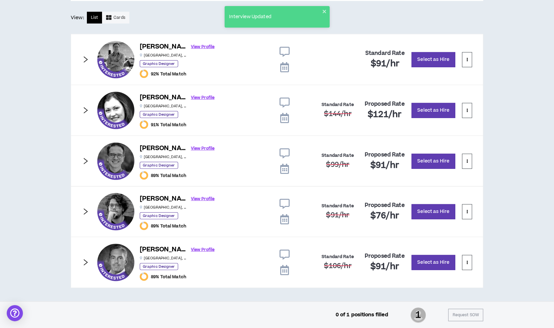
scroll to position [360, 0]
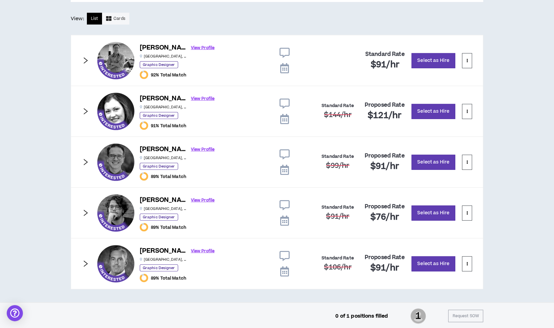
click at [288, 204] on icon at bounding box center [285, 205] width 10 height 10
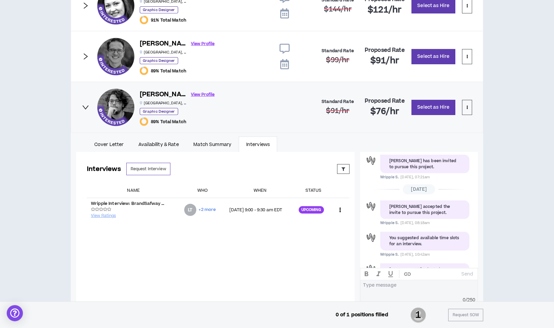
scroll to position [497, 0]
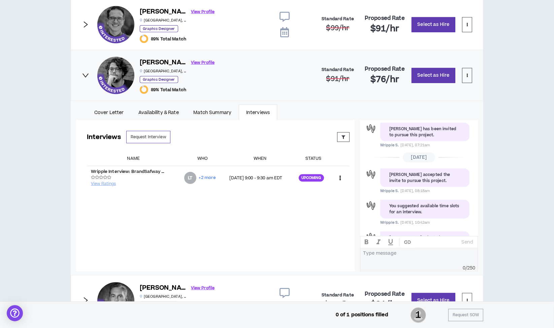
click at [85, 72] on icon "right" at bounding box center [85, 75] width 7 height 7
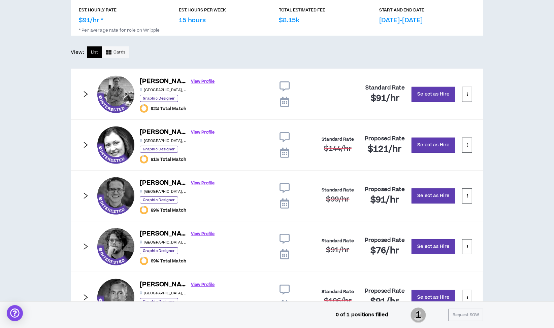
scroll to position [327, 0]
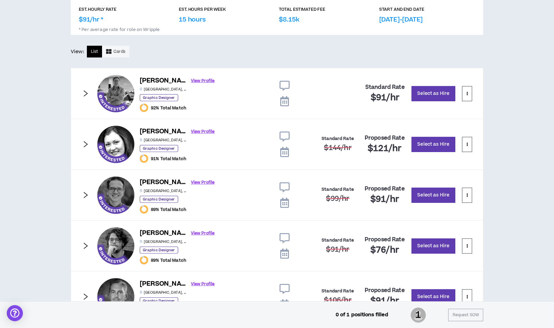
click at [284, 84] on icon at bounding box center [285, 86] width 10 height 10
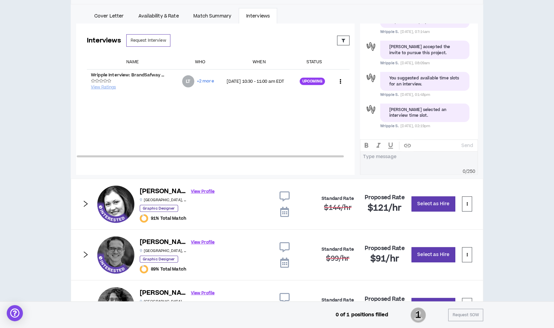
scroll to position [442, 0]
click at [285, 194] on icon at bounding box center [285, 196] width 10 height 10
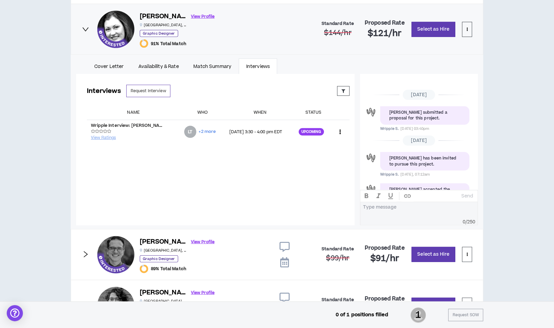
scroll to position [92, 0]
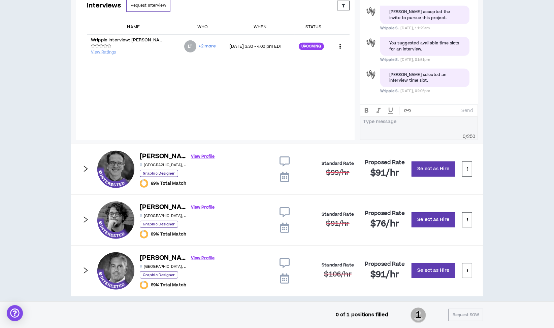
click at [285, 161] on icon at bounding box center [285, 162] width 10 height 10
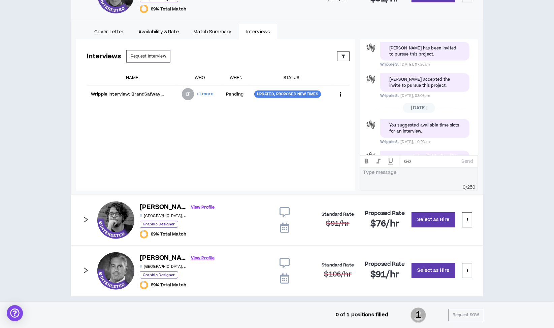
scroll to position [527, 0]
click at [285, 212] on icon at bounding box center [285, 213] width 10 height 10
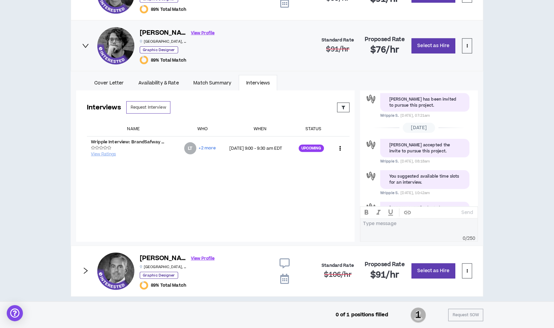
scroll to position [534, 0]
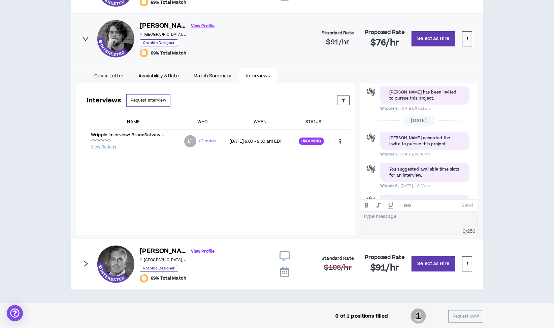
click at [283, 256] on icon at bounding box center [285, 257] width 10 height 10
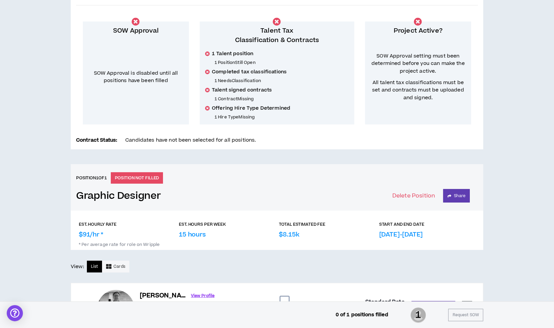
scroll to position [0, 0]
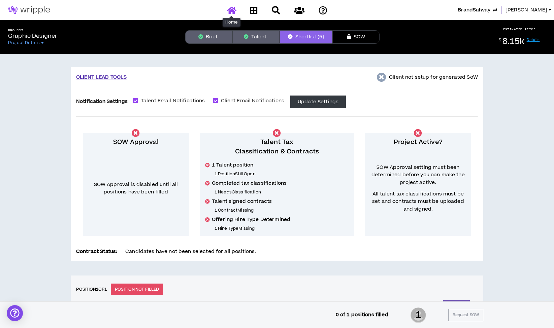
click at [231, 10] on icon at bounding box center [231, 10] width 9 height 8
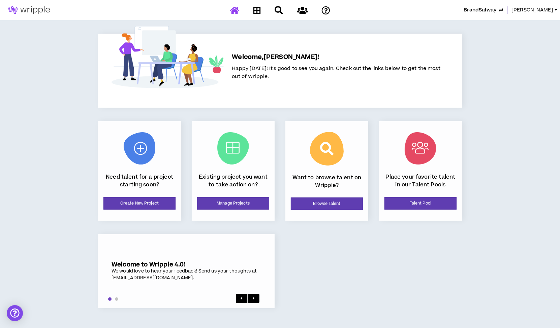
click at [496, 9] on span "BrandSafway" at bounding box center [479, 9] width 33 height 7
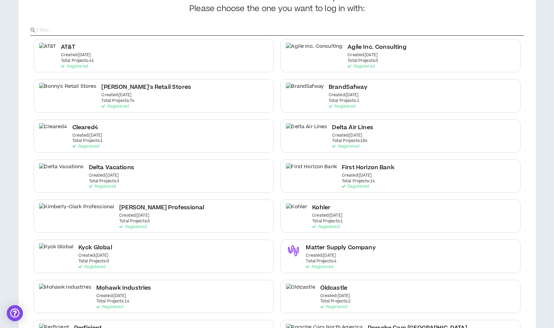
scroll to position [46, 0]
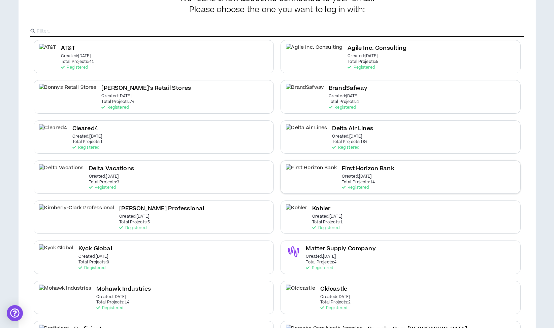
click at [342, 181] on p "Total Projects: 14" at bounding box center [358, 182] width 33 height 5
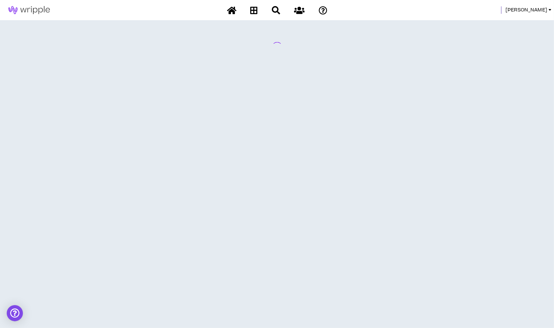
scroll to position [0, 0]
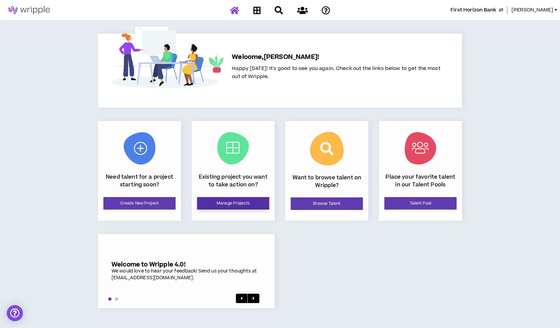
click at [227, 203] on link "Manage Projects" at bounding box center [233, 203] width 72 height 12
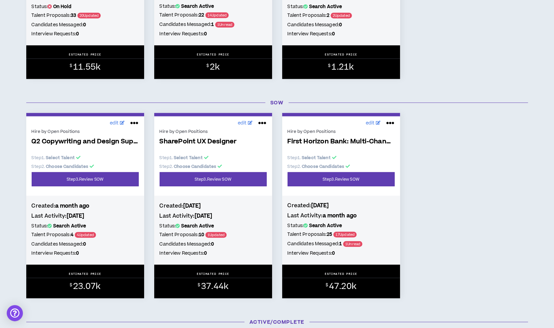
scroll to position [661, 0]
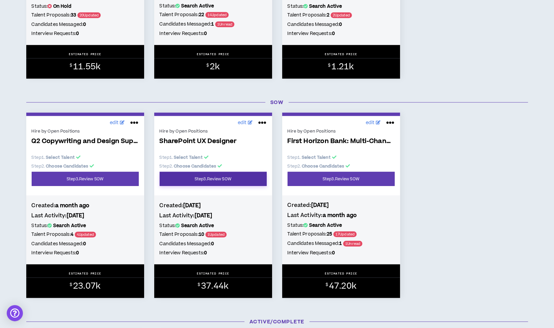
click at [216, 183] on link "Step 3 . Review SOW" at bounding box center [213, 179] width 107 height 14
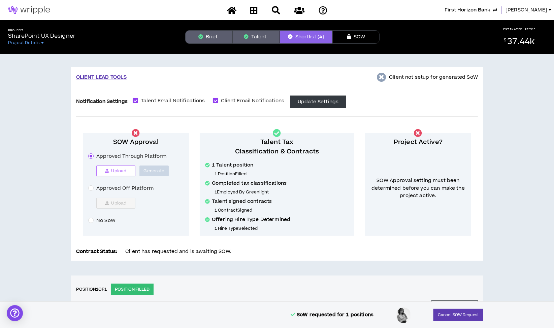
click at [122, 169] on span "Upload" at bounding box center [118, 170] width 15 height 5
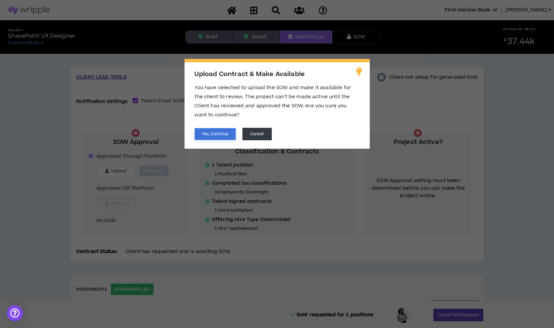
click at [221, 133] on button "Yes, Continue" at bounding box center [215, 134] width 41 height 12
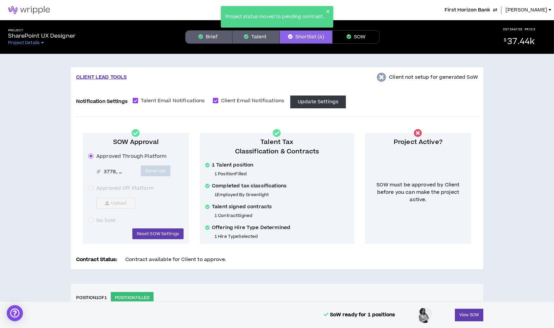
click at [352, 36] on button "SOW" at bounding box center [355, 36] width 47 height 13
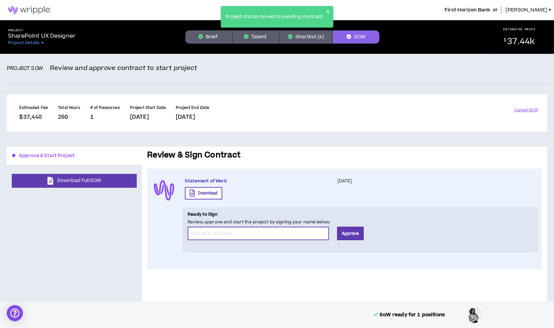
click at [235, 233] on input "*" at bounding box center [258, 233] width 141 height 13
type input "[PERSON_NAME] Team"
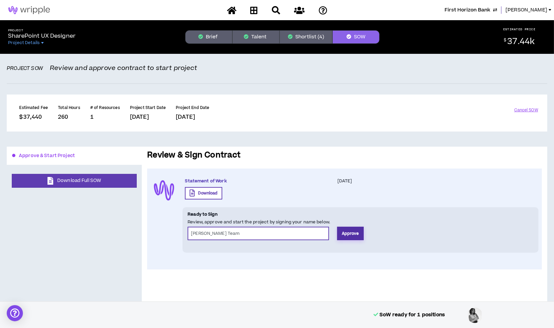
click at [353, 235] on button "Approve" at bounding box center [350, 233] width 27 height 13
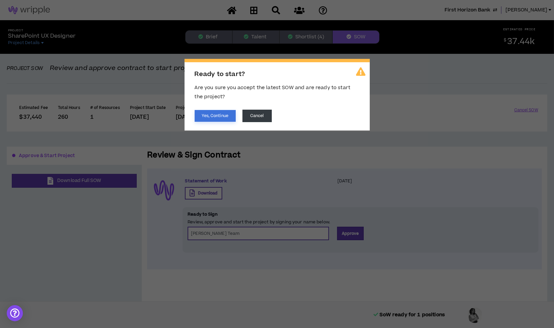
click at [229, 113] on button "Yes, Continue" at bounding box center [215, 116] width 41 height 12
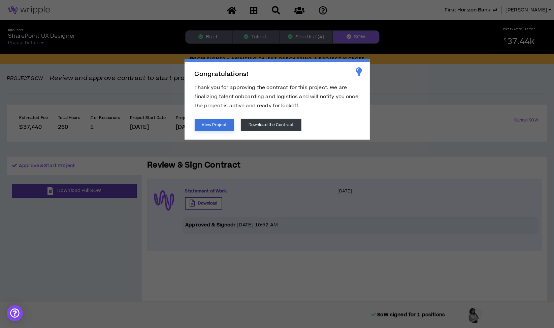
click at [216, 127] on button "View Project" at bounding box center [214, 125] width 39 height 12
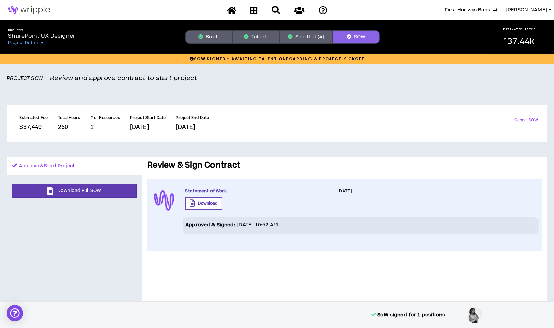
click at [308, 39] on button "Shortlist (4)" at bounding box center [306, 36] width 53 height 13
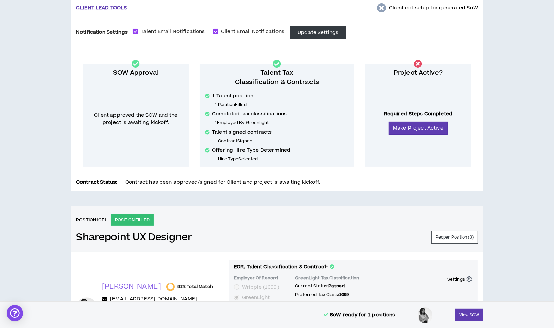
scroll to position [67, 0]
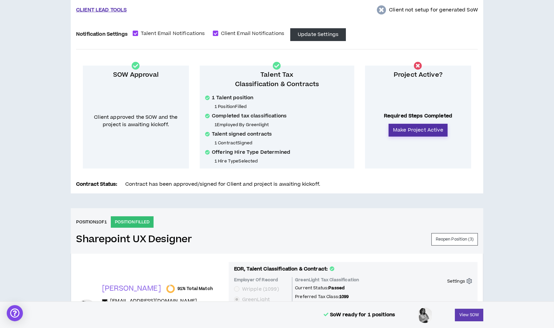
click at [424, 131] on button "Make Project Active" at bounding box center [418, 130] width 59 height 13
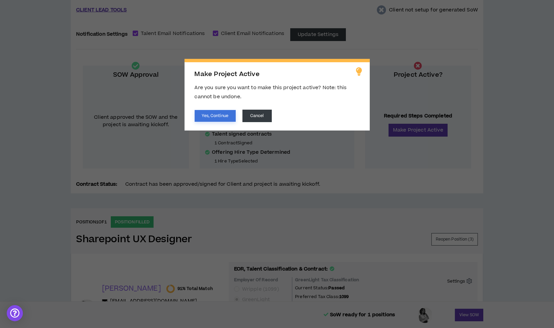
click at [223, 117] on button "Yes, Continue" at bounding box center [215, 116] width 41 height 12
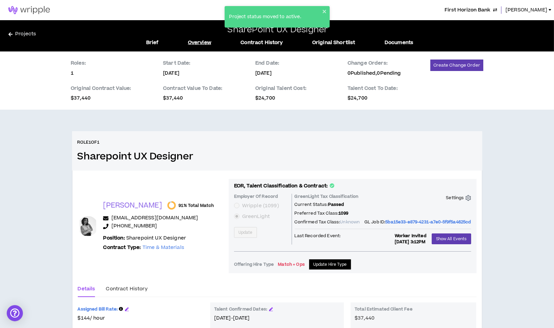
click at [32, 33] on link "Projects" at bounding box center [71, 35] width 126 height 11
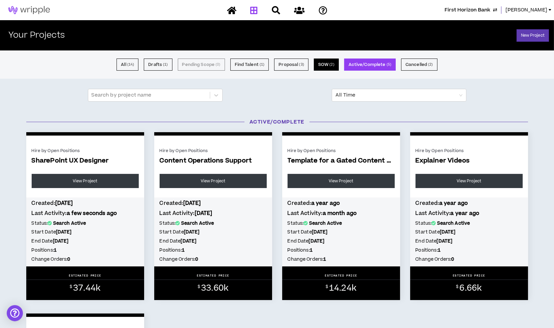
click at [325, 66] on button "SOW ( 2 )" at bounding box center [326, 65] width 25 height 12
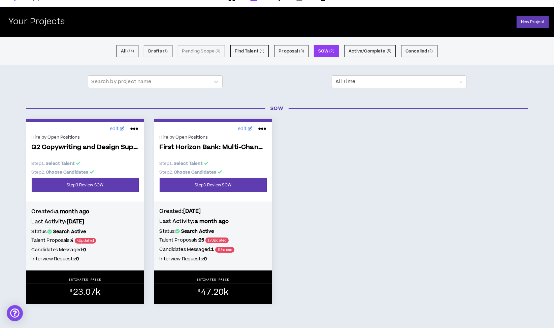
scroll to position [14, 0]
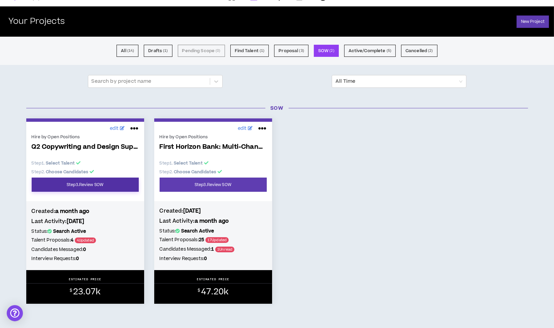
click at [89, 186] on link "Step 3 . Review SOW" at bounding box center [85, 185] width 107 height 14
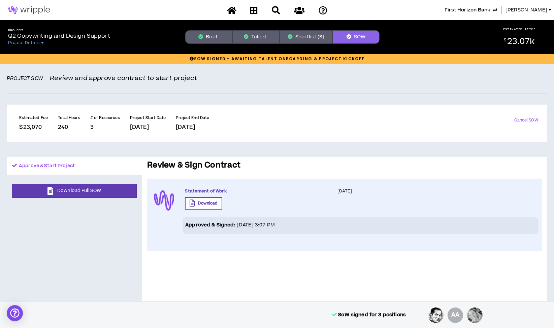
click at [311, 34] on button "Shortlist (3)" at bounding box center [306, 36] width 53 height 13
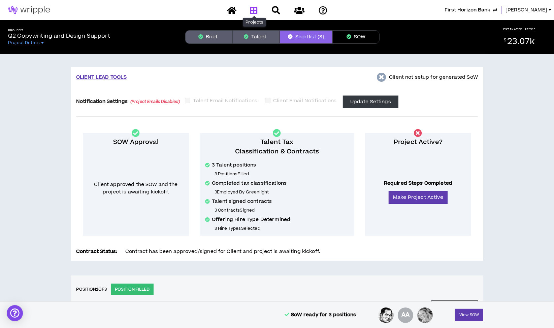
click at [252, 9] on icon at bounding box center [253, 10] width 7 height 8
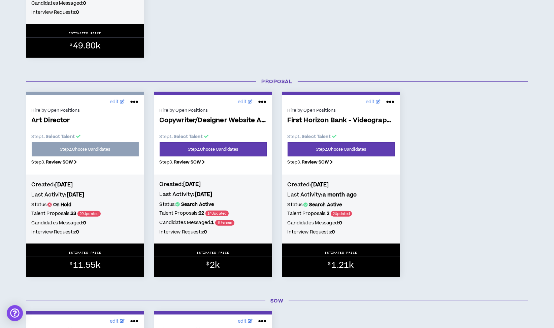
scroll to position [463, 0]
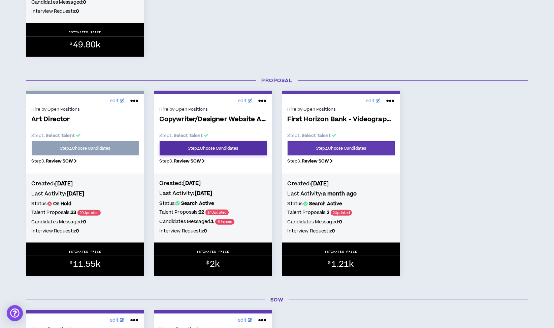
click at [224, 147] on link "Step 2 . Choose Candidates" at bounding box center [213, 148] width 107 height 14
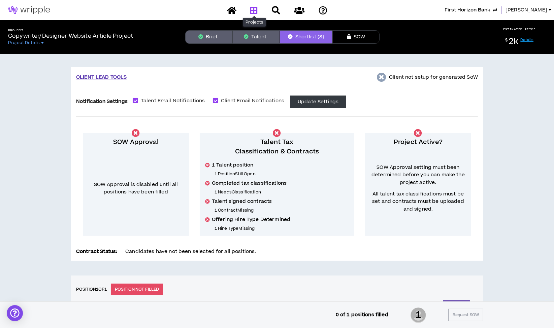
click at [254, 11] on icon at bounding box center [253, 10] width 7 height 8
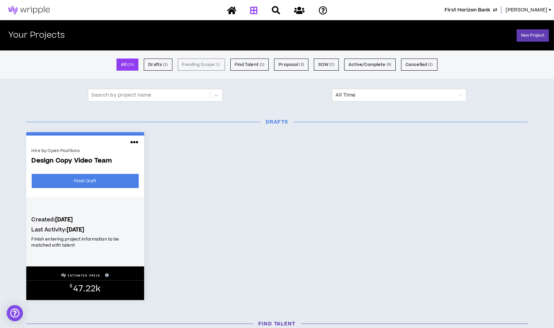
click at [490, 9] on span "First Horizon Bank" at bounding box center [468, 9] width 46 height 7
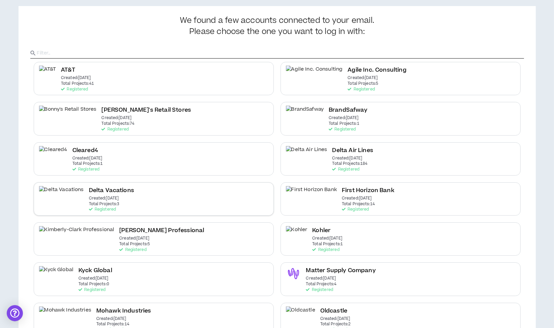
scroll to position [25, 0]
click at [332, 167] on p "Registered" at bounding box center [345, 169] width 27 height 5
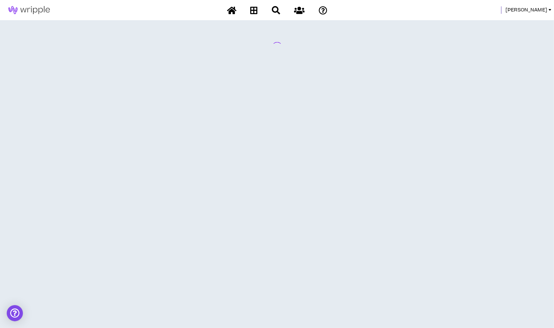
scroll to position [0, 0]
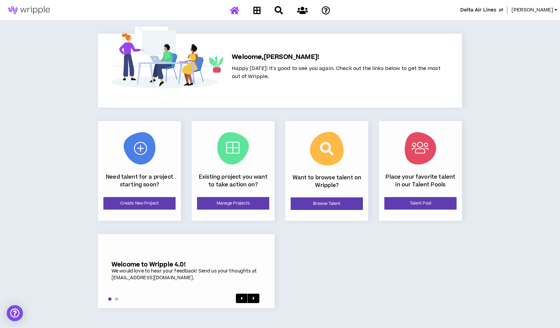
click at [230, 211] on div "Existing project you want to take action on? Manage Projects" at bounding box center [233, 171] width 83 height 100
click at [233, 203] on link "Manage Projects" at bounding box center [233, 203] width 72 height 12
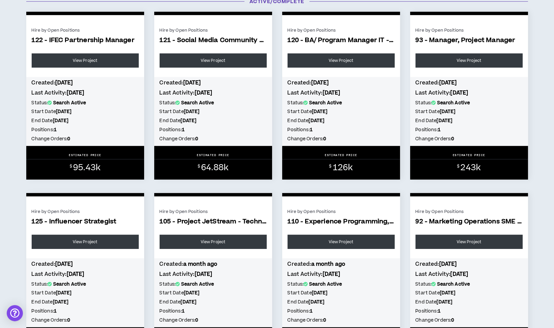
scroll to position [3379, 0]
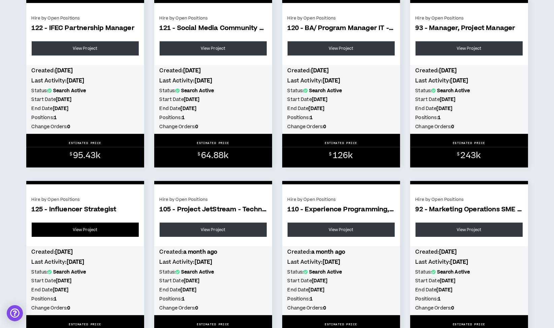
click at [91, 233] on link "View Project" at bounding box center [85, 230] width 107 height 14
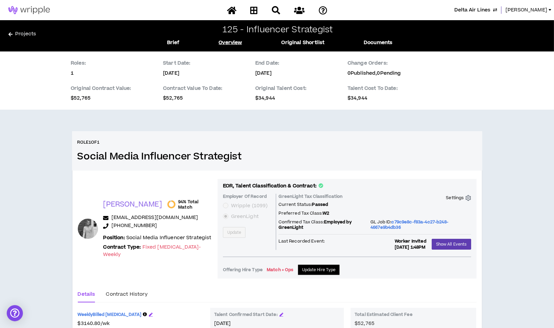
click at [27, 32] on link "Projects" at bounding box center [78, 35] width 141 height 11
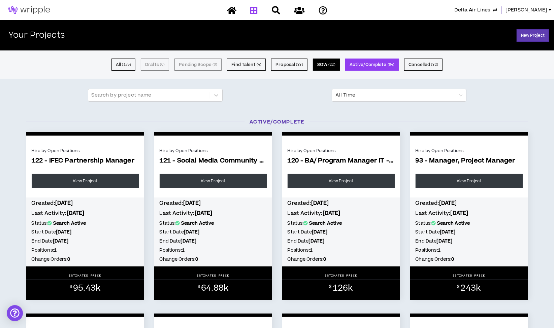
click at [322, 66] on button "SOW ( 22 )" at bounding box center [326, 65] width 27 height 12
